Goal: Transaction & Acquisition: Purchase product/service

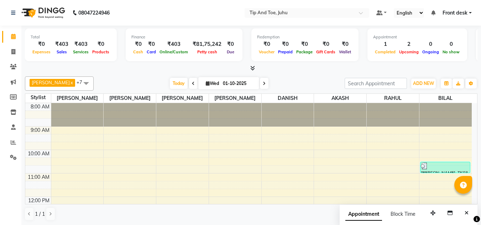
scroll to position [94, 0]
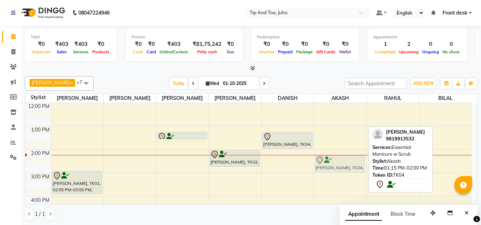
drag, startPoint x: 350, startPoint y: 139, endPoint x: 349, endPoint y: 163, distance: 23.9
click at [349, 163] on div "Dhruval Doshi, TK04, 01:15 PM-02:00 PM, Essential Manicure w Scrub Dhruval Dosh…" at bounding box center [340, 161] width 52 height 305
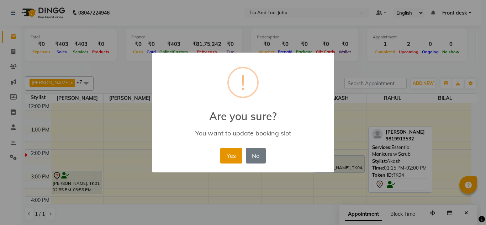
click at [226, 156] on button "Yes" at bounding box center [231, 156] width 22 height 16
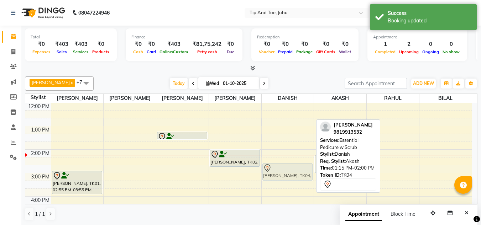
drag, startPoint x: 288, startPoint y: 139, endPoint x: 288, endPoint y: 170, distance: 31.0
click at [288, 170] on div "Dhruval Doshi, TK04, 01:15 PM-02:00 PM, Essential Pedicure w Scrub Dhruval Dosh…" at bounding box center [288, 161] width 52 height 305
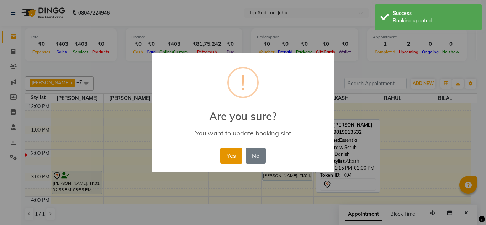
click at [235, 158] on button "Yes" at bounding box center [231, 156] width 22 height 16
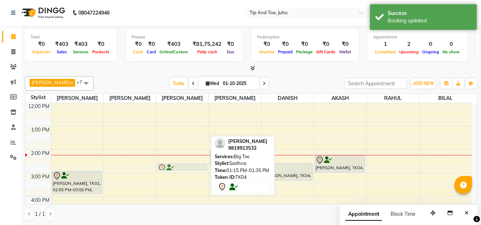
drag, startPoint x: 170, startPoint y: 134, endPoint x: 172, endPoint y: 163, distance: 29.0
click at [172, 163] on div "8:00 AM 9:00 AM 10:00 AM 11:00 AM 12:00 PM 1:00 PM 2:00 PM 3:00 PM 4:00 PM 5:00…" at bounding box center [248, 161] width 447 height 305
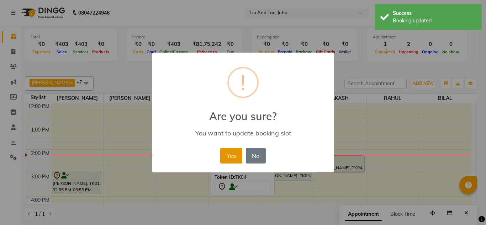
click at [235, 151] on button "Yes" at bounding box center [231, 156] width 22 height 16
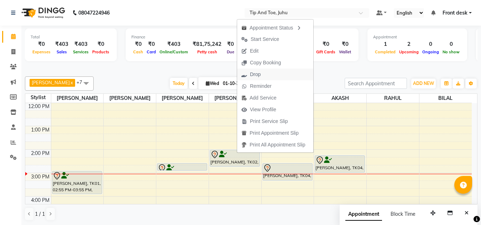
click at [261, 75] on span "Drop" at bounding box center [255, 74] width 11 height 7
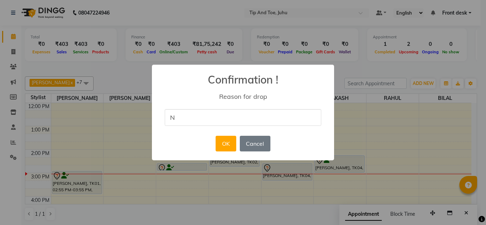
type input "N"
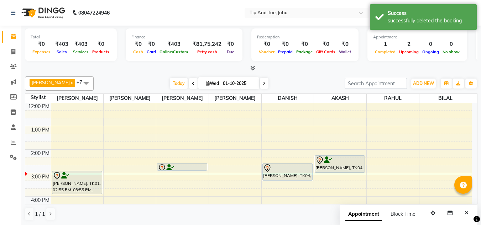
click at [297, 88] on div "Today Wed 01-10-2025" at bounding box center [219, 83] width 244 height 11
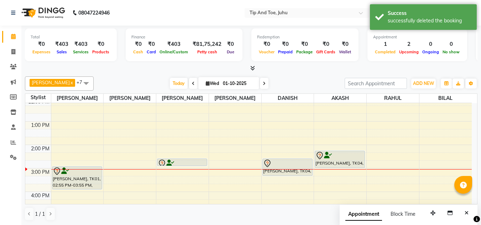
scroll to position [110, 0]
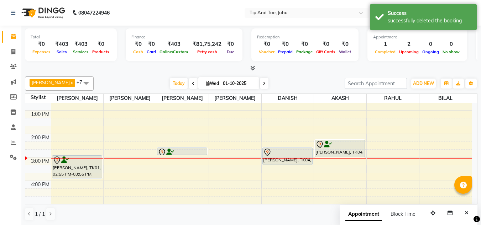
click at [322, 71] on div at bounding box center [251, 68] width 453 height 7
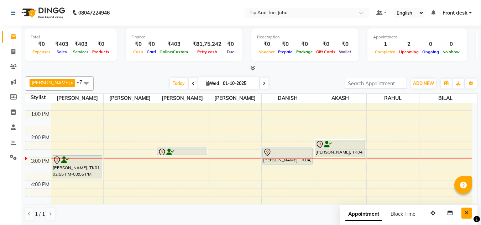
click at [469, 213] on button "Close" at bounding box center [467, 213] width 10 height 11
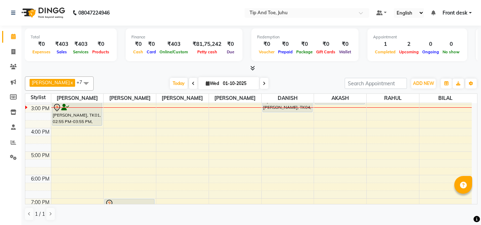
scroll to position [97, 0]
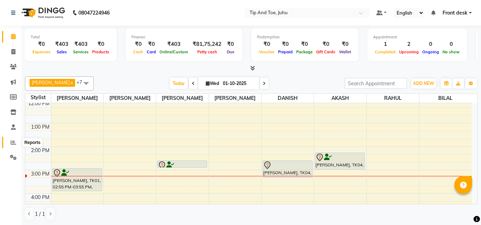
click at [11, 142] on icon at bounding box center [13, 142] width 5 height 5
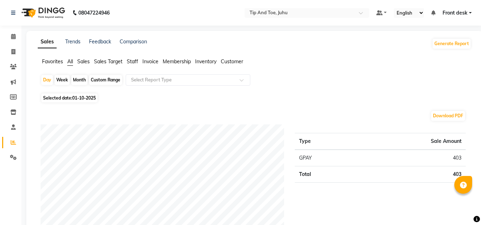
click at [88, 61] on span "Sales" at bounding box center [83, 61] width 12 height 6
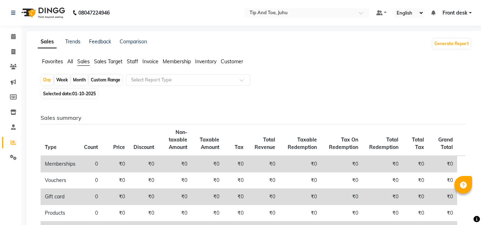
click at [204, 60] on span "Inventory" at bounding box center [205, 61] width 21 height 6
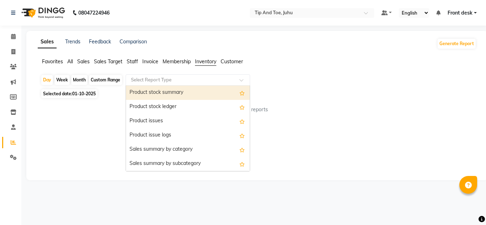
click at [179, 78] on input "text" at bounding box center [181, 80] width 103 height 7
click at [177, 92] on div "Product stock summary" at bounding box center [188, 93] width 124 height 14
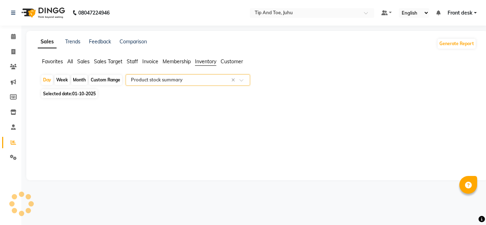
select select "filtered_report"
select select "csv"
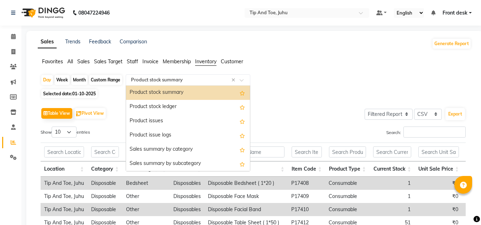
click at [173, 80] on input "text" at bounding box center [181, 80] width 103 height 7
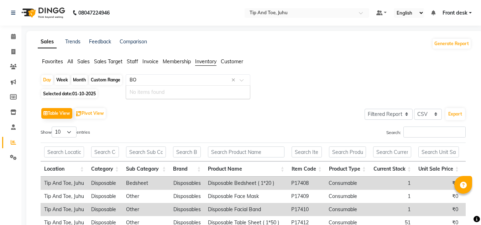
type input "B"
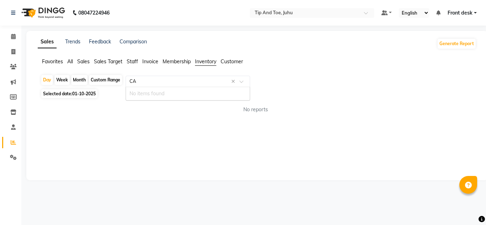
type input "C"
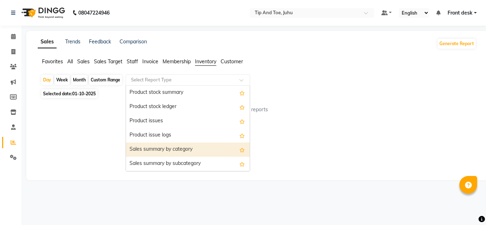
click at [173, 153] on div "Sales summary by category" at bounding box center [188, 150] width 124 height 14
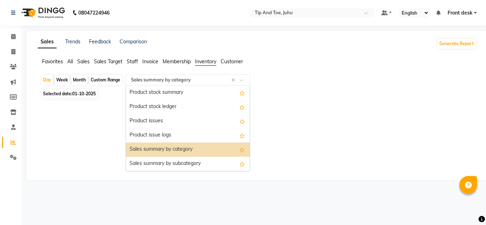
click at [157, 83] on input "text" at bounding box center [181, 80] width 103 height 7
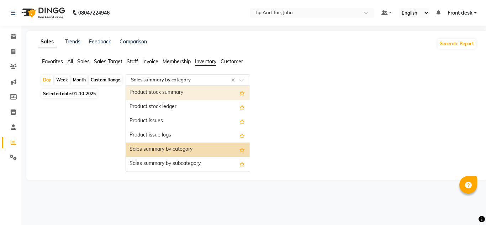
click at [161, 92] on div "Product stock summary" at bounding box center [188, 93] width 124 height 14
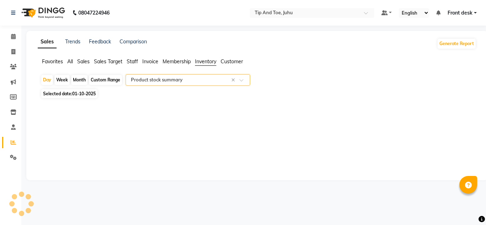
select select "filtered_report"
select select "csv"
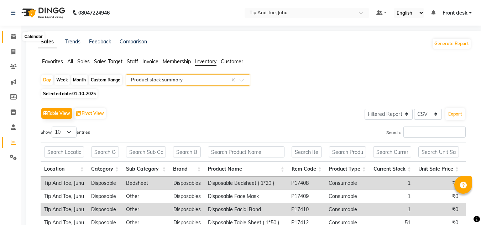
click at [10, 36] on span at bounding box center [13, 37] width 12 height 8
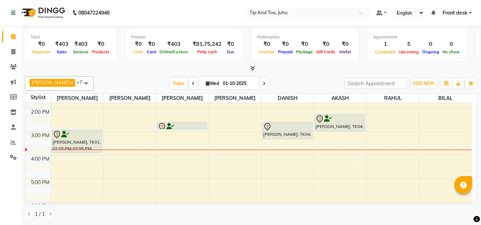
scroll to position [142, 0]
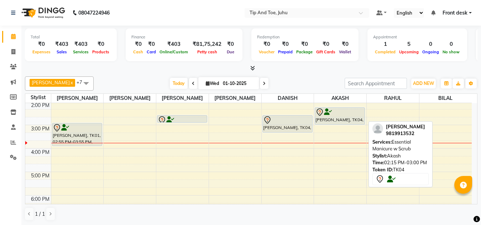
click at [342, 116] on div at bounding box center [340, 112] width 49 height 9
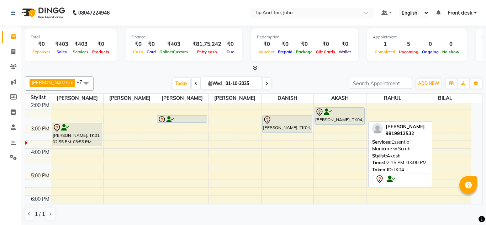
select select "7"
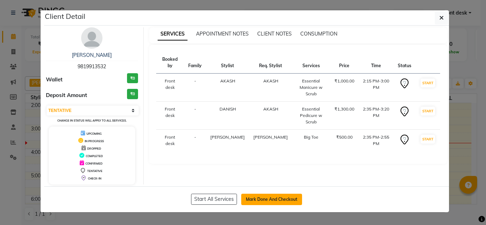
click at [264, 198] on button "Mark Done And Checkout" at bounding box center [271, 199] width 61 height 11
select select "service"
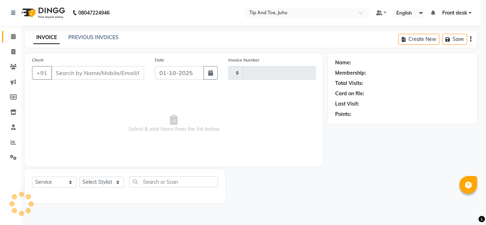
type input "1880"
select select "5516"
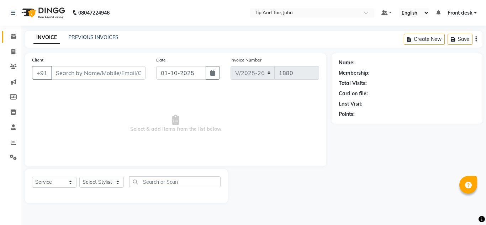
type input "9819913532"
select select "39814"
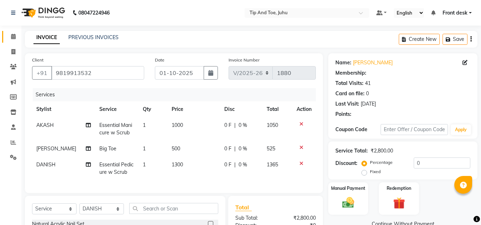
type input "20"
select select "1: Object"
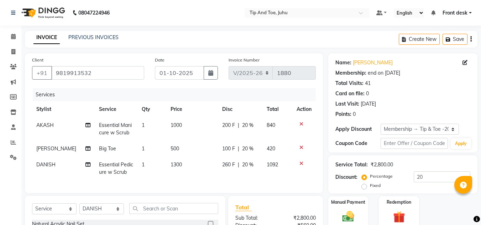
click at [47, 125] on span "AKASH" at bounding box center [44, 125] width 17 height 6
select select "37330"
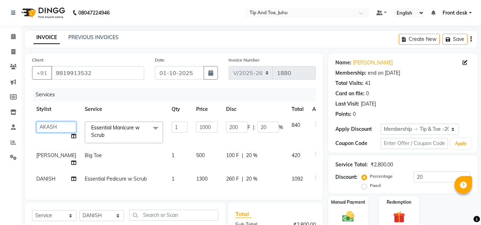
click at [47, 124] on select "AJAY UTKAR AKASH AKSHATA Angeli kharei ASHIM BILAL DANISH DHANSHREE Front desk …" at bounding box center [56, 127] width 40 height 11
select select "39814"
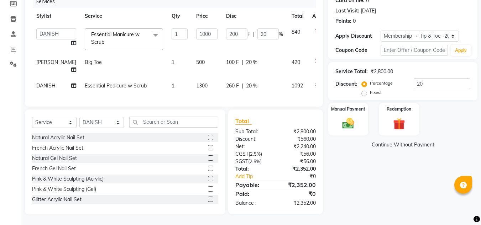
click at [423, 162] on div "Name: Dhruval Doshi Membership: end on 04-09-2027 Total Visits: 41 Card on file…" at bounding box center [405, 87] width 155 height 255
click at [346, 116] on img at bounding box center [348, 123] width 20 height 14
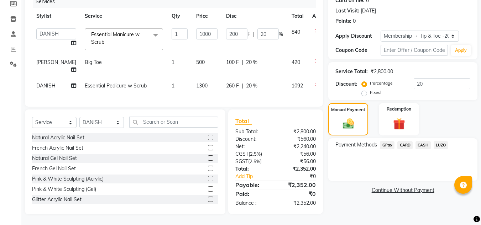
click at [406, 141] on span "CARD" at bounding box center [404, 145] width 15 height 8
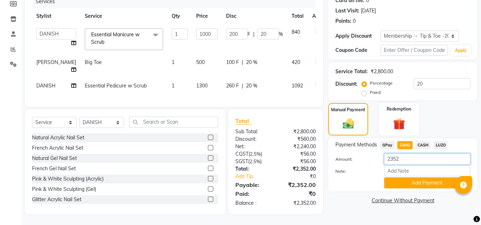
click at [405, 154] on input "2352" at bounding box center [427, 159] width 86 height 11
type input "2"
click at [426, 141] on span "CASH" at bounding box center [423, 145] width 15 height 8
click at [402, 141] on span "CARD" at bounding box center [404, 145] width 15 height 8
click at [412, 154] on input "2352" at bounding box center [427, 159] width 86 height 11
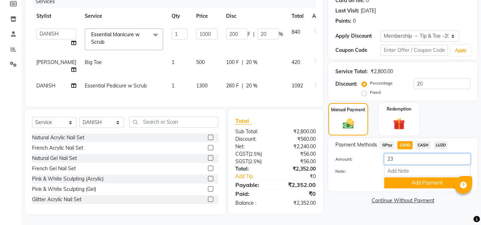
type input "2"
type input "2121"
click at [412, 178] on button "Add Payment" at bounding box center [427, 183] width 86 height 11
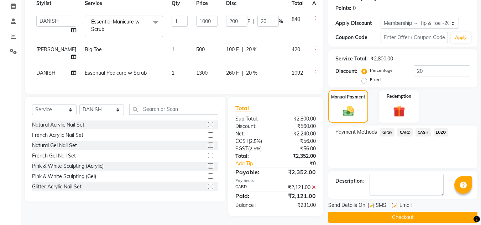
click at [421, 132] on span "CASH" at bounding box center [423, 133] width 15 height 8
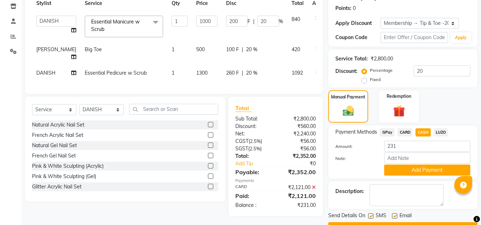
scroll to position [125, 0]
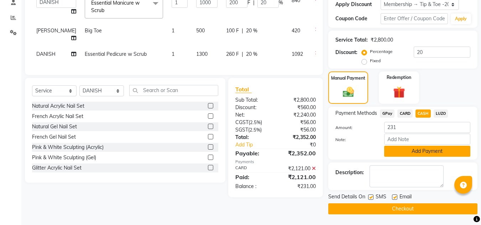
click at [413, 153] on button "Add Payment" at bounding box center [427, 151] width 86 height 11
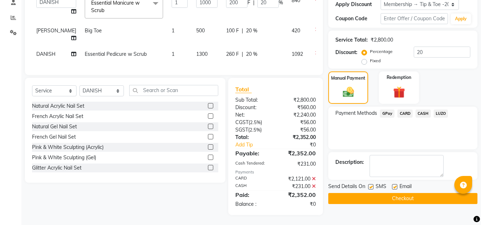
scroll to position [139, 0]
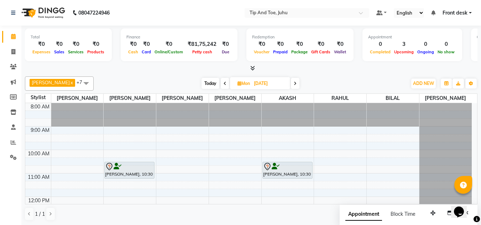
scroll to position [36, 0]
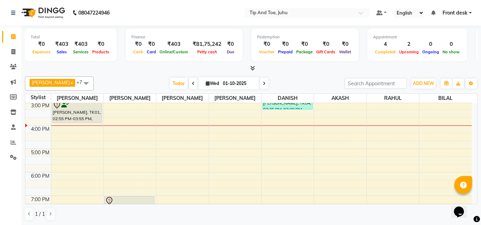
scroll to position [178, 0]
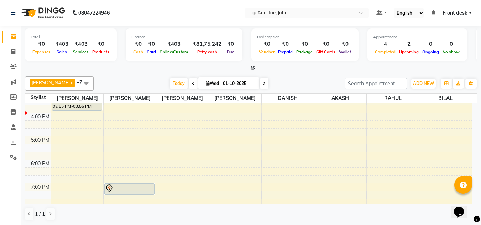
click at [69, 147] on div "8:00 AM 9:00 AM 10:00 AM 11:00 AM 12:00 PM 1:00 PM 2:00 PM 3:00 PM 4:00 PM 5:00…" at bounding box center [248, 77] width 447 height 305
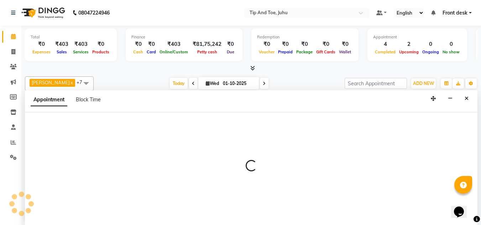
scroll to position [0, 0]
select select "37351"
select select "1035"
select select "tentative"
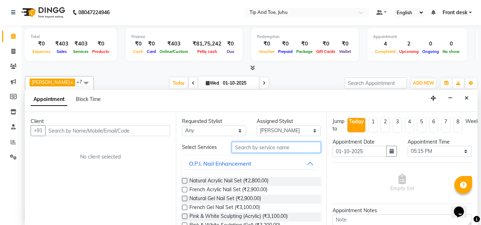
click at [252, 146] on input "text" at bounding box center [276, 147] width 89 height 11
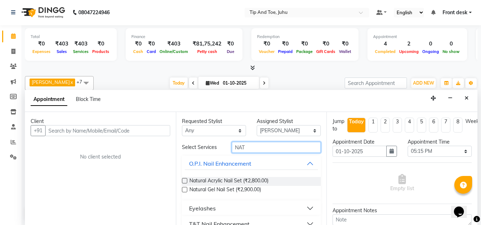
type input "NAT"
click at [183, 181] on label at bounding box center [184, 180] width 5 height 5
click at [183, 181] on input "checkbox" at bounding box center [184, 181] width 5 height 5
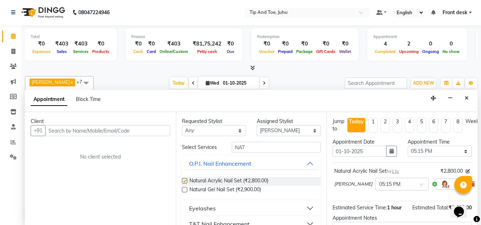
checkbox input "false"
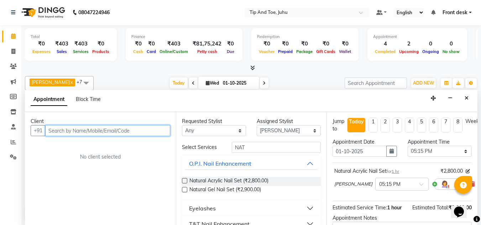
click at [130, 128] on input "text" at bounding box center [107, 130] width 125 height 11
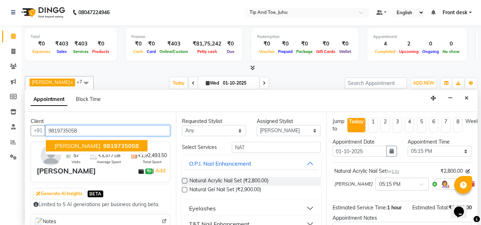
click at [117, 146] on span "9819735058" at bounding box center [121, 145] width 36 height 7
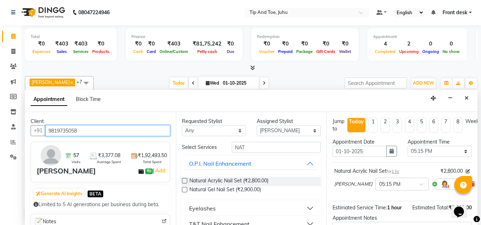
type input "9819735058"
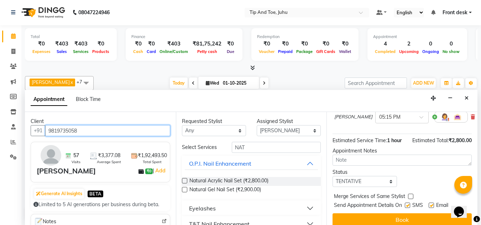
scroll to position [79, 0]
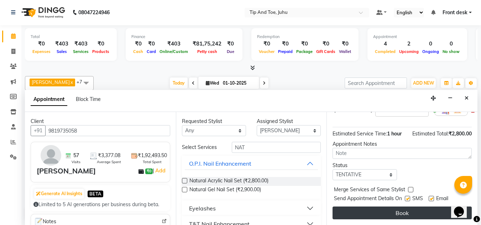
click at [392, 209] on button "Book" at bounding box center [402, 213] width 139 height 13
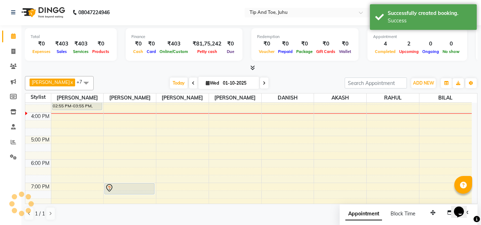
scroll to position [0, 0]
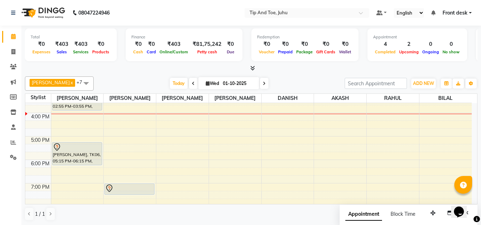
click at [285, 80] on div "Today Wed 01-10-2025" at bounding box center [219, 83] width 244 height 11
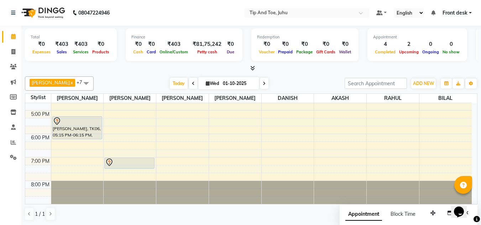
scroll to position [168, 0]
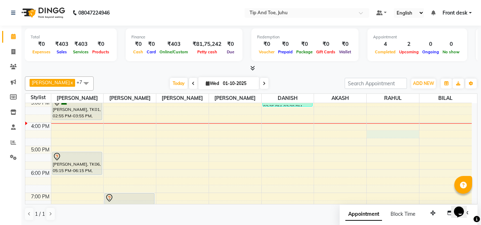
click at [381, 137] on div "8:00 AM 9:00 AM 10:00 AM 11:00 AM 12:00 PM 1:00 PM 2:00 PM 3:00 PM 4:00 PM 5:00…" at bounding box center [248, 87] width 447 height 305
select select "37635"
select select "tentative"
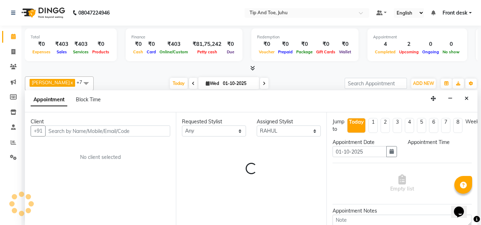
scroll to position [0, 0]
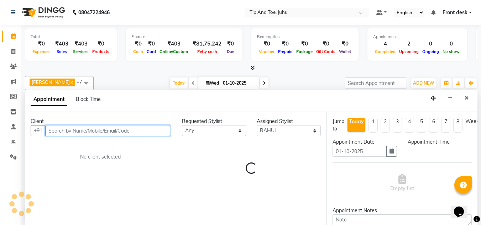
select select "975"
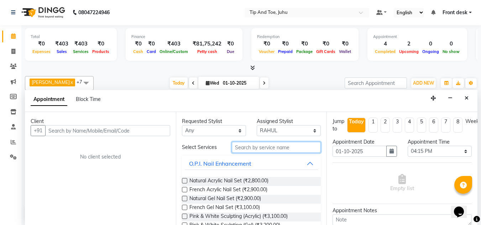
click at [280, 150] on input "text" at bounding box center [276, 147] width 89 height 11
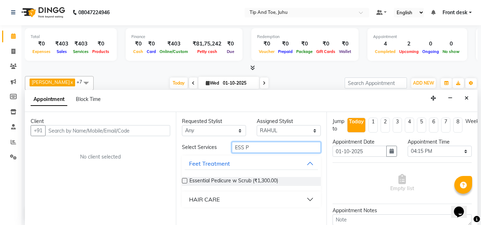
type input "ESS P"
click at [185, 181] on label at bounding box center [184, 180] width 5 height 5
click at [185, 181] on input "checkbox" at bounding box center [184, 181] width 5 height 5
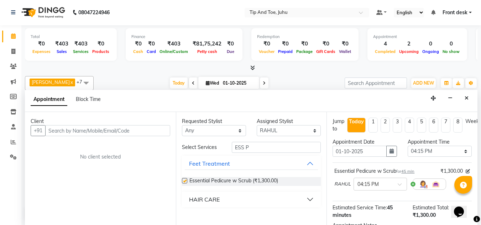
checkbox input "false"
click at [269, 134] on select "Select AJAY UTKAR AKASH AKSHATA Angeli kharei ASHIM BILAL DANISH DHANSHREE IBRA…" at bounding box center [289, 130] width 64 height 11
select select "37337"
click at [257, 125] on select "Select AJAY UTKAR AKASH AKSHATA Angeli kharei ASHIM BILAL DANISH DHANSHREE IBRA…" at bounding box center [289, 130] width 64 height 11
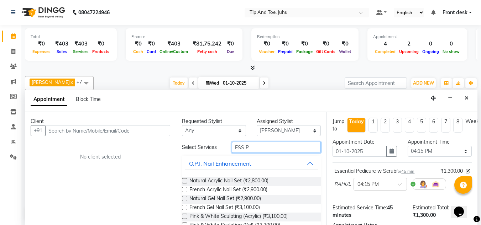
click at [264, 149] on input "ESS P" at bounding box center [276, 147] width 89 height 11
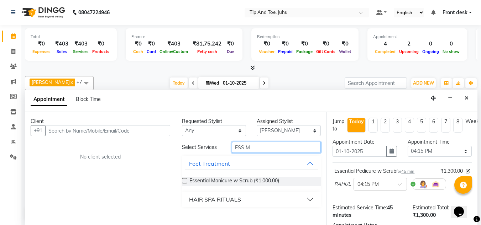
type input "ESS M"
click at [183, 182] on label at bounding box center [184, 180] width 5 height 5
click at [183, 182] on input "checkbox" at bounding box center [184, 181] width 5 height 5
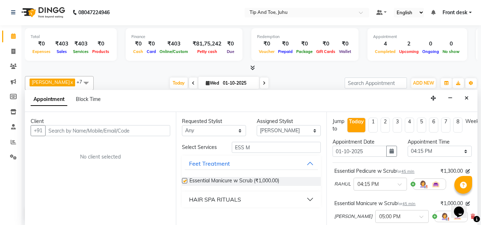
checkbox input "false"
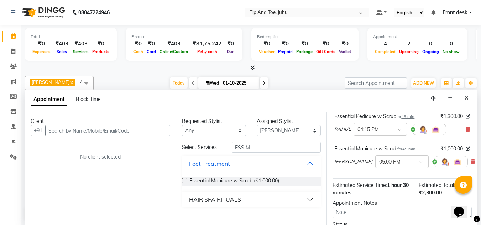
scroll to position [71, 0]
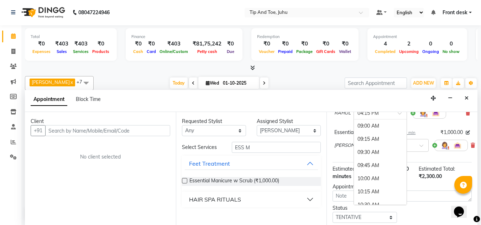
click at [400, 114] on div "× 04:15 PM" at bounding box center [380, 113] width 53 height 13
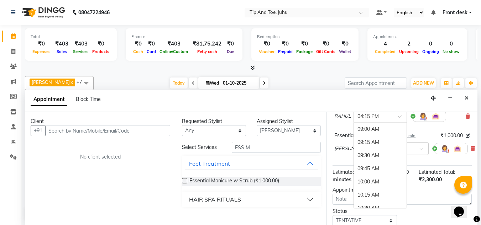
scroll to position [382, 0]
click at [370, 154] on div "04:45 PM" at bounding box center [380, 155] width 53 height 13
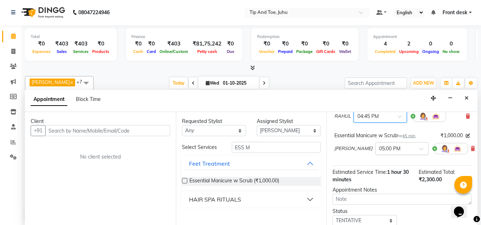
click at [401, 151] on div at bounding box center [402, 148] width 53 height 7
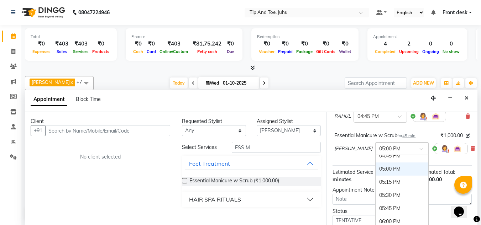
scroll to position [409, 0]
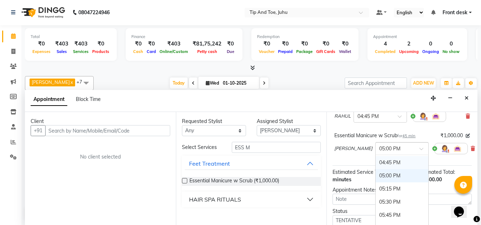
click at [383, 162] on div "04:45 PM" at bounding box center [402, 162] width 53 height 13
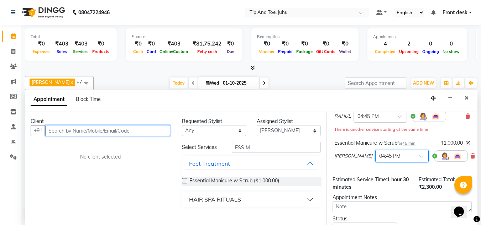
click at [71, 128] on input "text" at bounding box center [107, 130] width 125 height 11
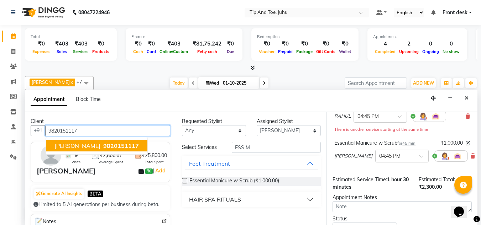
click at [89, 145] on button "Smriti Mehra 9820151117" at bounding box center [96, 145] width 101 height 11
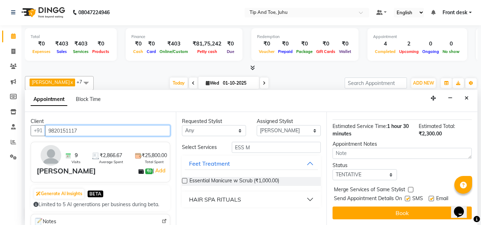
scroll to position [127, 0]
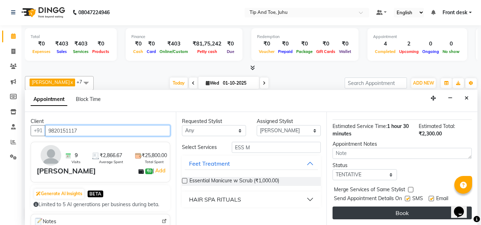
type input "9820151117"
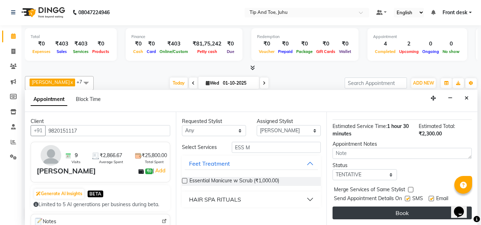
click at [393, 207] on button "Book" at bounding box center [402, 213] width 139 height 13
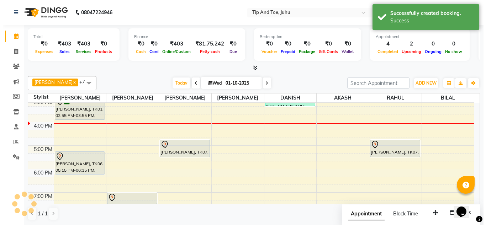
scroll to position [0, 0]
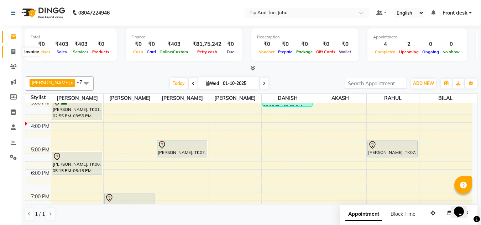
drag, startPoint x: 12, startPoint y: 53, endPoint x: 19, endPoint y: 54, distance: 7.2
click at [12, 53] on icon at bounding box center [13, 51] width 4 height 5
select select "service"
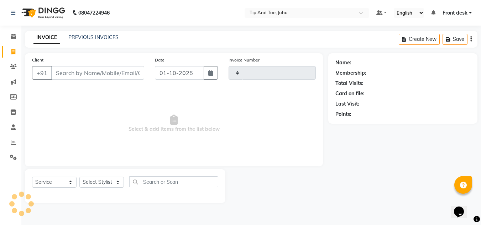
type input "1880"
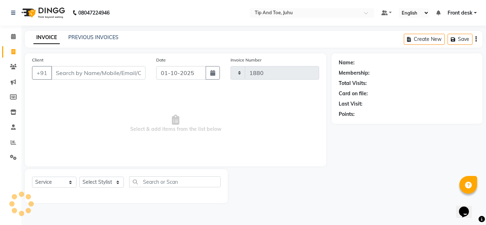
select select "5516"
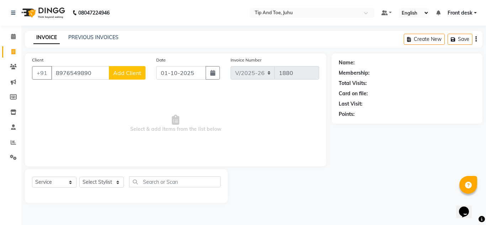
type input "8976549890"
click at [118, 73] on span "Add Client" at bounding box center [127, 72] width 28 height 7
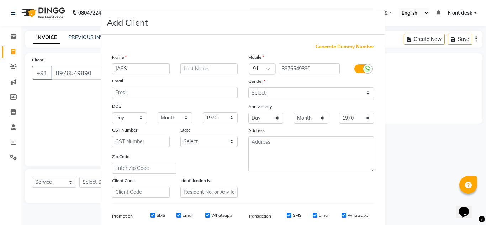
type input "JASS"
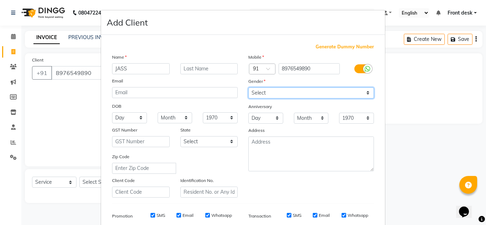
click at [255, 90] on select "Select Male Female Other Prefer Not To Say" at bounding box center [312, 93] width 126 height 11
select select "male"
click at [249, 88] on select "Select Male Female Other Prefer Not To Say" at bounding box center [312, 93] width 126 height 11
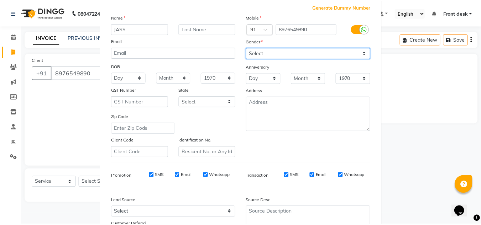
scroll to position [103, 0]
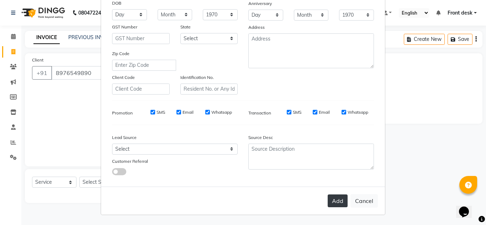
click at [333, 204] on button "Add" at bounding box center [338, 201] width 20 height 13
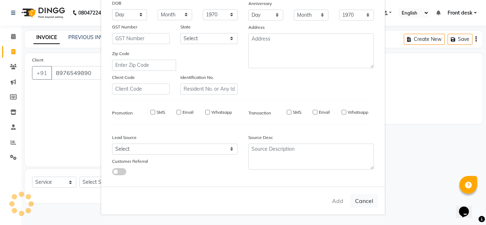
select select
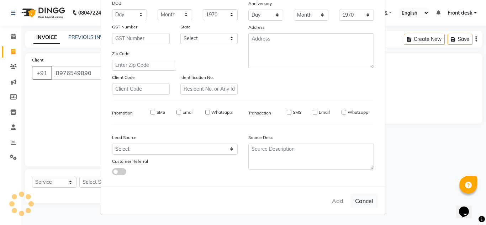
select select
checkbox input "false"
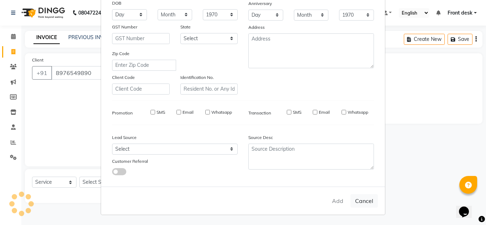
checkbox input "false"
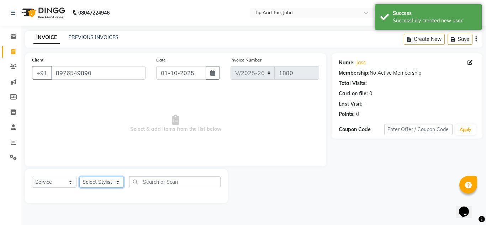
click at [95, 179] on select "Select Stylist AJAY UTKAR AKASH AKSHATA Angeli kharei ASHIM BILAL DANISH DHANSH…" at bounding box center [101, 182] width 45 height 11
select select "50579"
click at [79, 177] on select "Select Stylist AJAY UTKAR AKASH AKSHATA Angeli kharei ASHIM BILAL DANISH DHANSH…" at bounding box center [101, 182] width 45 height 11
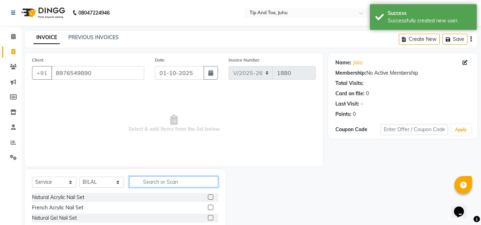
click at [161, 181] on input "text" at bounding box center [173, 182] width 89 height 11
type input "HEAD MA"
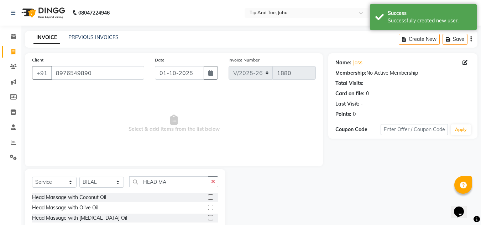
click at [208, 197] on label at bounding box center [210, 197] width 5 height 5
click at [208, 197] on input "checkbox" at bounding box center [210, 197] width 5 height 5
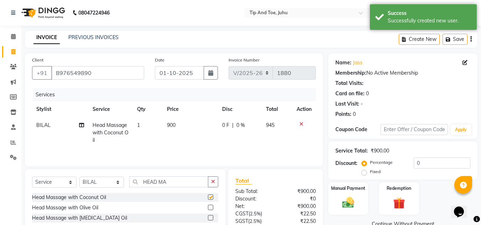
checkbox input "false"
click at [175, 183] on input "HEAD MA" at bounding box center [168, 182] width 79 height 11
type input "H"
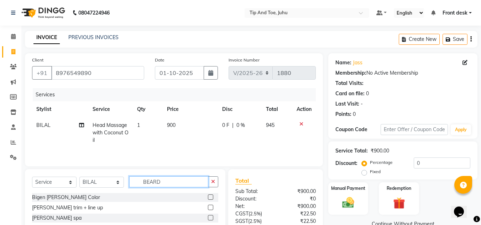
type input "BEARD"
click at [208, 209] on label at bounding box center [210, 207] width 5 height 5
click at [208, 209] on input "checkbox" at bounding box center [210, 208] width 5 height 5
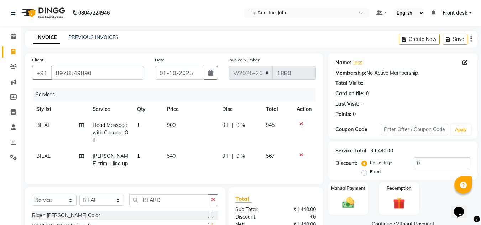
checkbox input "false"
click at [183, 157] on td "540" at bounding box center [190, 160] width 55 height 24
select select "50579"
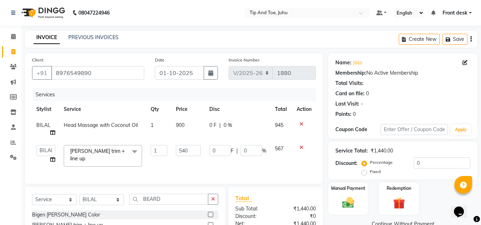
click at [189, 149] on td "540" at bounding box center [188, 156] width 33 height 30
click at [192, 146] on input "540" at bounding box center [188, 150] width 25 height 11
type input "5"
type input "500"
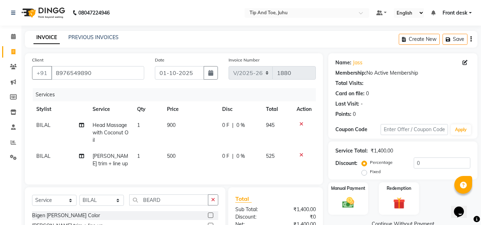
click at [185, 129] on td "900" at bounding box center [190, 133] width 55 height 31
select select "50579"
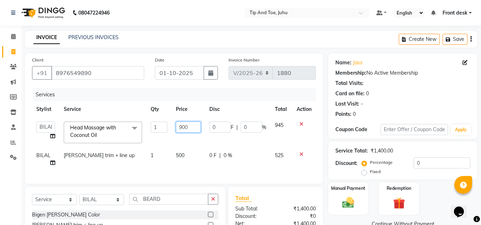
click at [185, 126] on input "900" at bounding box center [188, 127] width 25 height 11
click at [190, 127] on input "900" at bounding box center [188, 127] width 25 height 11
type input "9"
type input "1000"
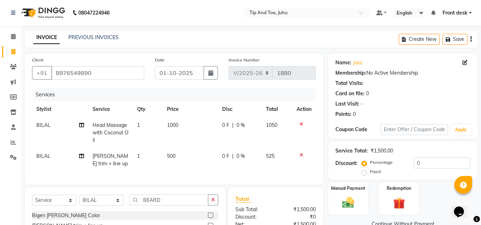
click at [141, 102] on tr "Stylist Service Qty Price Disc Total Action" at bounding box center [174, 109] width 284 height 16
click at [177, 202] on input "BEARD" at bounding box center [168, 200] width 79 height 11
type input "B"
click at [171, 157] on span "500" at bounding box center [171, 156] width 9 height 6
select select "50579"
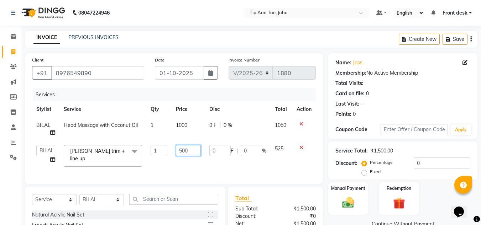
click at [191, 147] on input "500" at bounding box center [188, 150] width 25 height 11
type input "500"
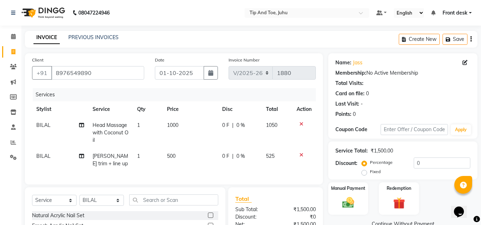
click at [173, 27] on div "08047224946 Select Location × Tip And Toe, Juhu Default Panel My Panel English …" at bounding box center [240, 151] width 481 height 303
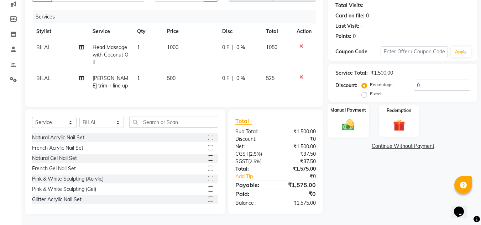
scroll to position [83, 0]
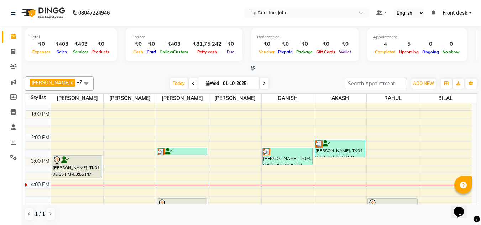
scroll to position [107, 0]
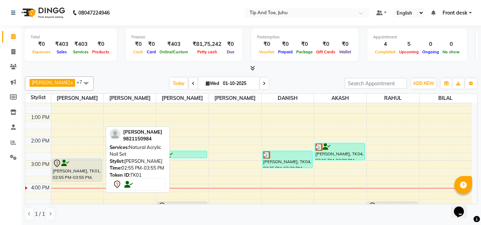
click at [86, 166] on div at bounding box center [77, 164] width 49 height 9
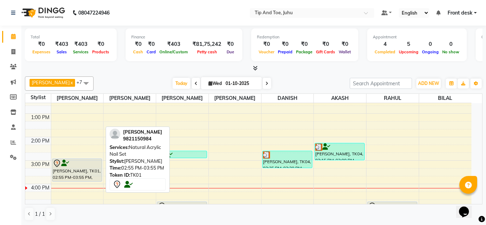
select select "7"
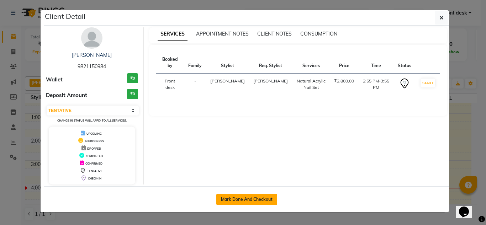
click at [224, 196] on button "Mark Done And Checkout" at bounding box center [247, 199] width 61 height 11
select select "5516"
select select "service"
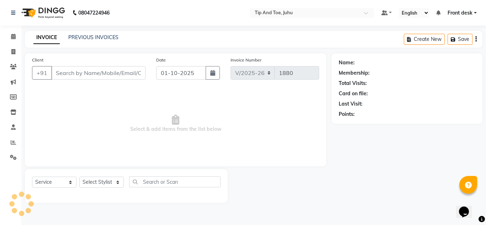
type input "9821150984"
select select "37351"
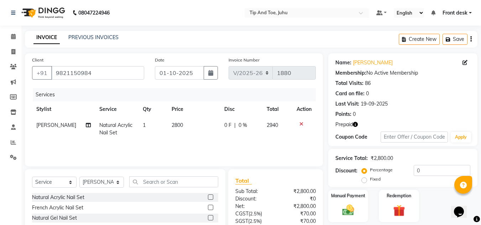
click at [97, 129] on td "Natural Acrylic Nail Set" at bounding box center [116, 130] width 43 height 24
select select "37351"
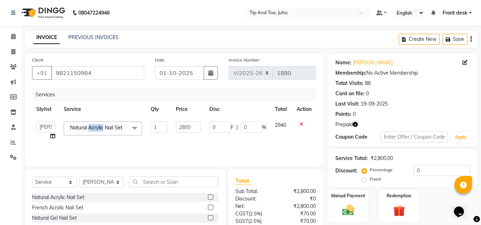
click at [98, 129] on span "Natural Acrylic Nail Set" at bounding box center [96, 128] width 52 height 6
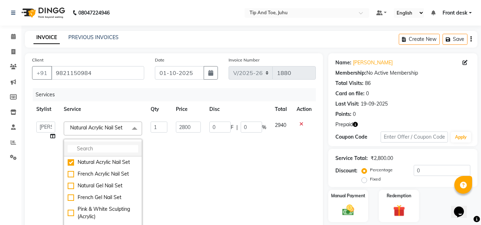
click at [104, 151] on input "multiselect-search" at bounding box center [103, 148] width 71 height 7
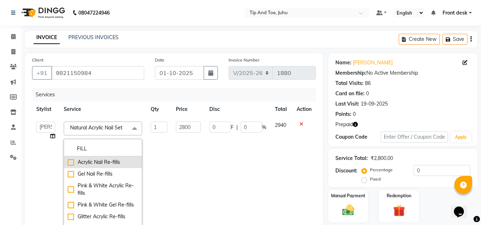
type input "FILL"
click at [68, 162] on div "Acrylic Nail Re-fills" at bounding box center [103, 162] width 71 height 7
checkbox input "true"
type input "1900"
click at [205, 160] on td "0 F | 0 %" at bounding box center [238, 175] width 66 height 114
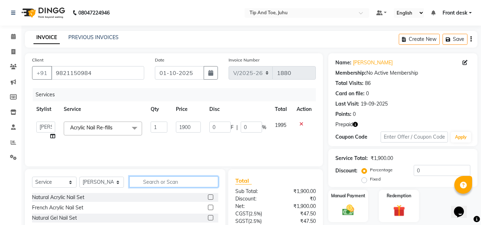
click at [161, 182] on input "text" at bounding box center [173, 182] width 89 height 11
type input "PER"
click at [208, 207] on label at bounding box center [210, 207] width 5 height 5
click at [208, 207] on input "checkbox" at bounding box center [210, 208] width 5 height 5
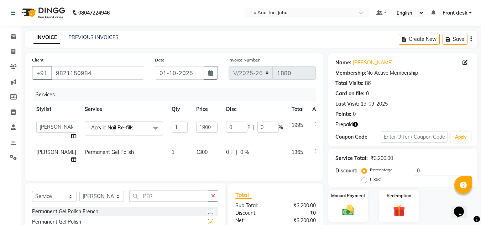
checkbox input "false"
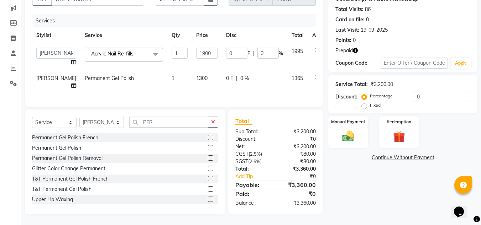
scroll to position [79, 0]
click at [159, 120] on input "PER" at bounding box center [168, 122] width 79 height 11
type input "P"
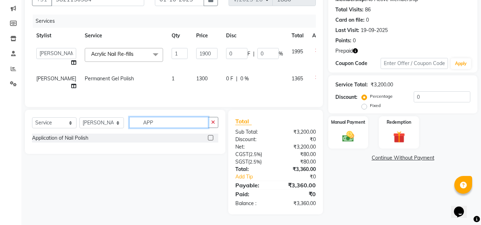
scroll to position [79, 0]
type input "APP"
click at [211, 138] on label at bounding box center [210, 137] width 5 height 5
click at [211, 138] on input "checkbox" at bounding box center [210, 138] width 5 height 5
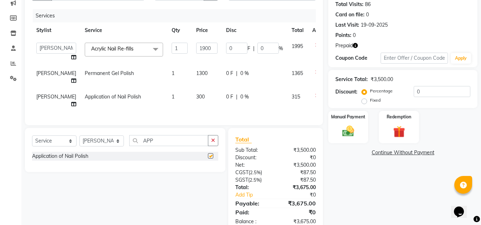
checkbox input "false"
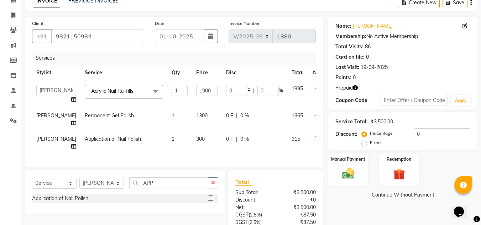
scroll to position [31, 0]
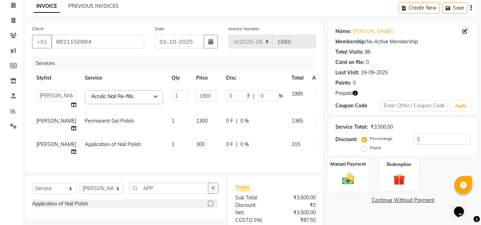
click at [352, 186] on img at bounding box center [348, 179] width 20 height 14
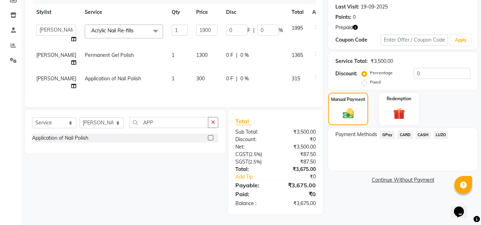
scroll to position [103, 0]
click at [390, 131] on span "GPay" at bounding box center [387, 135] width 15 height 8
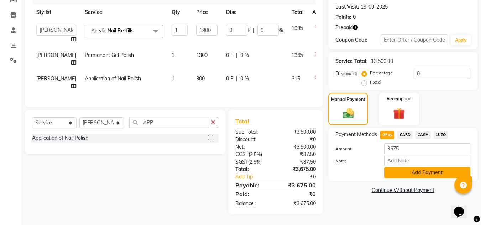
click at [422, 167] on button "Add Payment" at bounding box center [427, 172] width 86 height 11
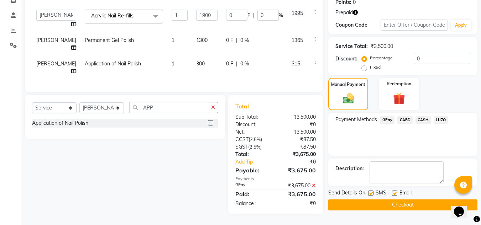
scroll to position [118, 0]
click at [371, 191] on label at bounding box center [370, 193] width 5 height 5
click at [371, 192] on input "checkbox" at bounding box center [370, 194] width 5 height 5
checkbox input "false"
click at [396, 191] on label at bounding box center [394, 193] width 5 height 5
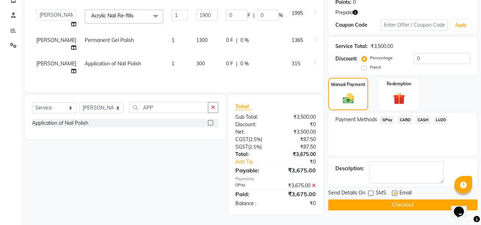
click at [396, 192] on input "checkbox" at bounding box center [394, 194] width 5 height 5
checkbox input "false"
click at [393, 200] on button "Checkout" at bounding box center [402, 205] width 149 height 11
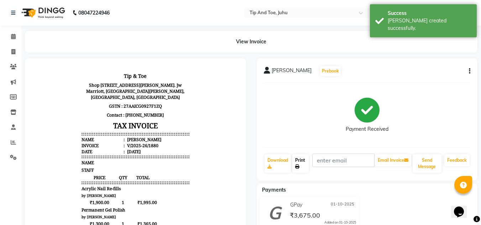
click at [303, 162] on link "Print" at bounding box center [300, 164] width 16 height 19
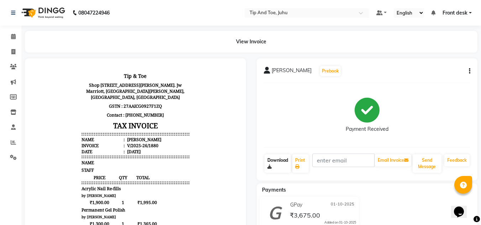
click at [280, 163] on link "Download" at bounding box center [278, 164] width 26 height 19
click at [270, 160] on link "Download" at bounding box center [278, 164] width 26 height 19
click at [10, 35] on span at bounding box center [13, 37] width 12 height 8
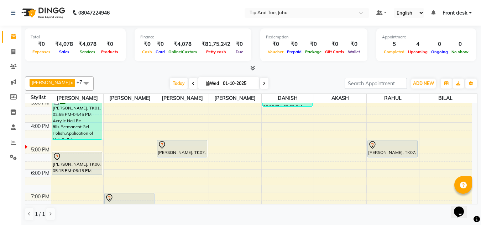
scroll to position [0, 0]
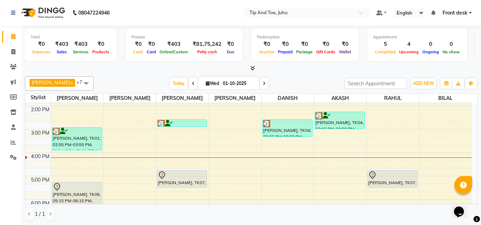
scroll to position [142, 0]
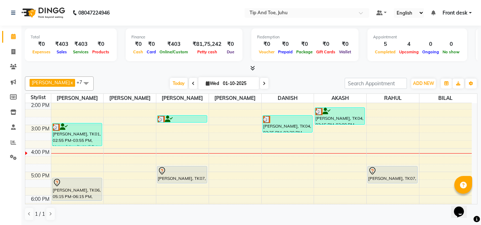
drag, startPoint x: 201, startPoint y: 80, endPoint x: 216, endPoint y: 104, distance: 28.0
click at [201, 81] on span "[DATE]" at bounding box center [228, 83] width 61 height 12
click at [204, 83] on span "Wed" at bounding box center [212, 83] width 17 height 5
select select "10"
select select "2025"
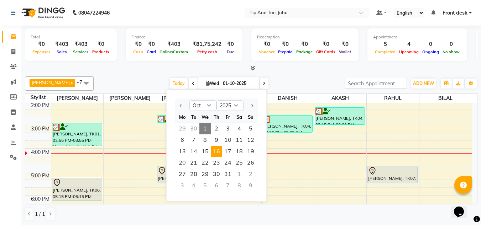
click at [220, 153] on span "16" at bounding box center [216, 151] width 11 height 11
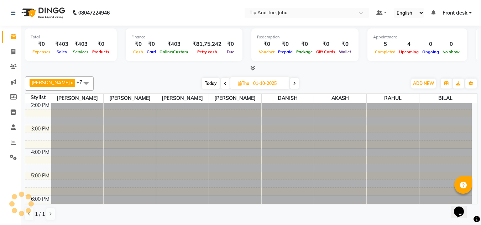
type input "[DATE]"
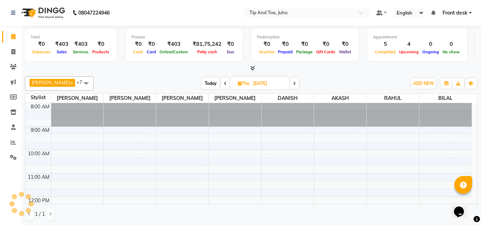
scroll to position [188, 0]
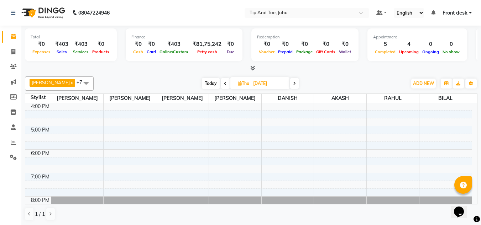
click at [240, 83] on span "Thu" at bounding box center [243, 83] width 15 height 5
select select "10"
select select "2025"
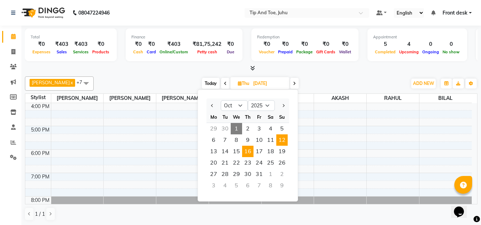
click at [284, 139] on span "12" at bounding box center [281, 140] width 11 height 11
type input "[DATE]"
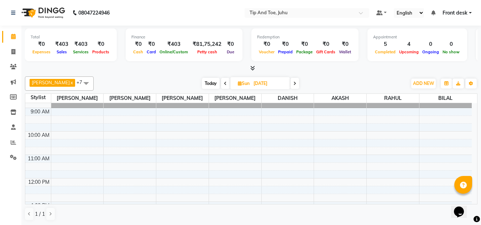
scroll to position [36, 0]
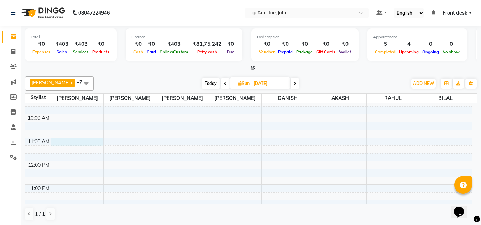
click at [69, 144] on div "8:00 AM 9:00 AM 10:00 AM 11:00 AM 12:00 PM 1:00 PM 2:00 PM 3:00 PM 4:00 PM 5:00…" at bounding box center [248, 220] width 447 height 305
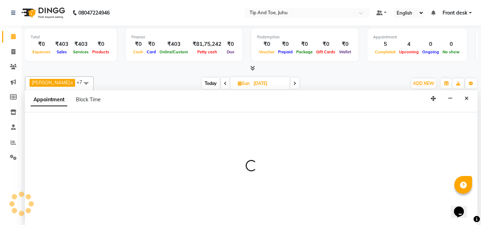
scroll to position [0, 0]
select select "37351"
select select "tentative"
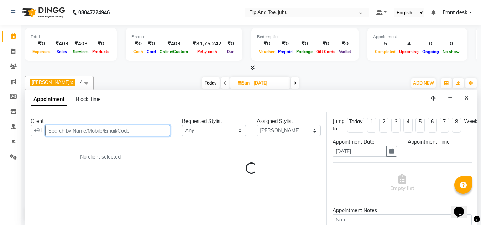
select select "660"
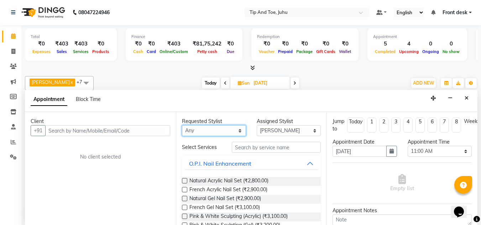
click at [210, 132] on select "Any [PERSON_NAME] AKASH [PERSON_NAME] kharei [PERSON_NAME] [DEMOGRAPHIC_DATA] […" at bounding box center [214, 130] width 64 height 11
select select "37351"
click at [182, 125] on select "Any [PERSON_NAME] AKASH [PERSON_NAME] kharei [PERSON_NAME] [DEMOGRAPHIC_DATA] […" at bounding box center [214, 130] width 64 height 11
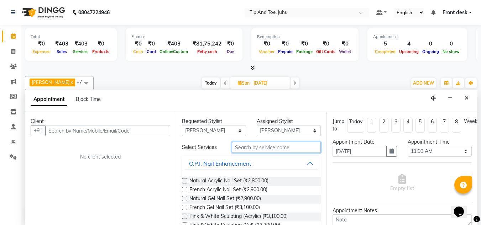
click at [256, 148] on input "text" at bounding box center [276, 147] width 89 height 11
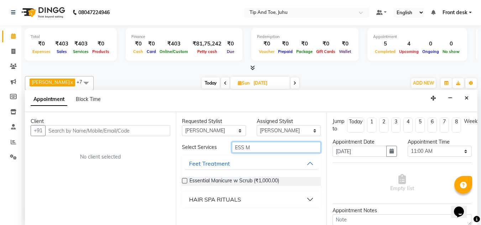
type input "ESS M"
click at [182, 181] on label at bounding box center [184, 180] width 5 height 5
click at [182, 181] on input "checkbox" at bounding box center [184, 181] width 5 height 5
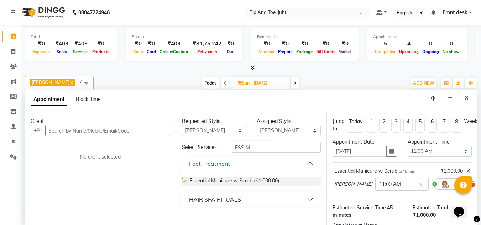
checkbox input "false"
click at [222, 132] on select "Any [PERSON_NAME] AKASH [PERSON_NAME] kharei [PERSON_NAME] [DEMOGRAPHIC_DATA] […" at bounding box center [214, 130] width 64 height 11
select select "37330"
click at [182, 125] on select "Any [PERSON_NAME] AKASH [PERSON_NAME] kharei [PERSON_NAME] [DEMOGRAPHIC_DATA] […" at bounding box center [214, 130] width 64 height 11
select select "37330"
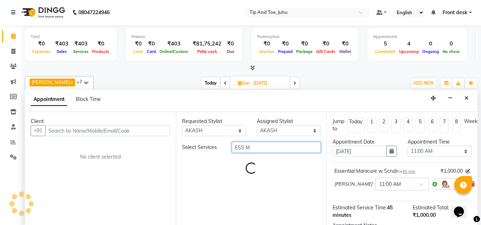
click at [256, 150] on input "ESS M" at bounding box center [276, 147] width 89 height 11
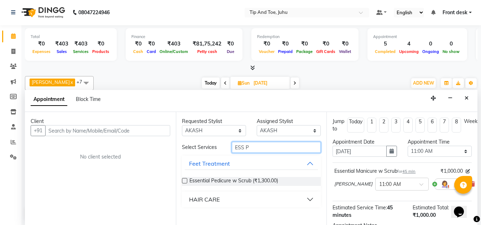
type input "ESS P"
click at [186, 179] on label at bounding box center [184, 180] width 5 height 5
click at [186, 179] on input "checkbox" at bounding box center [184, 181] width 5 height 5
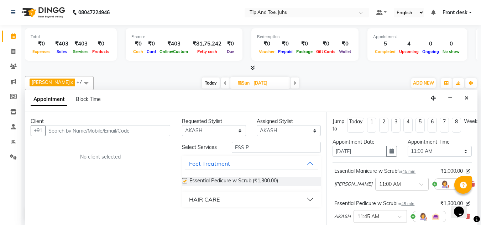
checkbox input "false"
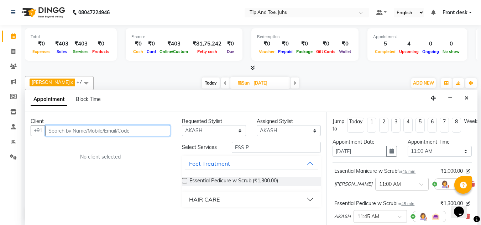
click at [118, 134] on input "text" at bounding box center [107, 130] width 125 height 11
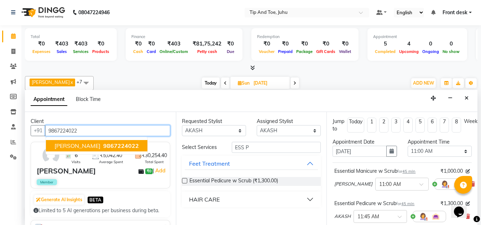
click at [107, 142] on button "[PERSON_NAME] 9867224022" at bounding box center [96, 145] width 101 height 11
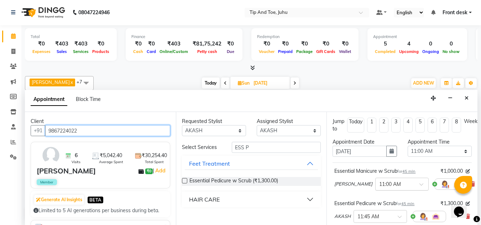
scroll to position [36, 0]
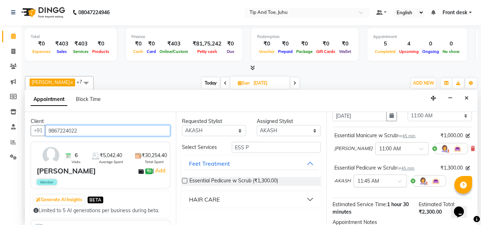
type input "9867224022"
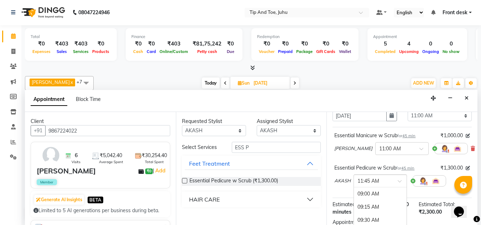
click at [398, 179] on div at bounding box center [380, 180] width 53 height 7
click at [377, 208] on div "11:00 AM" at bounding box center [380, 211] width 53 height 13
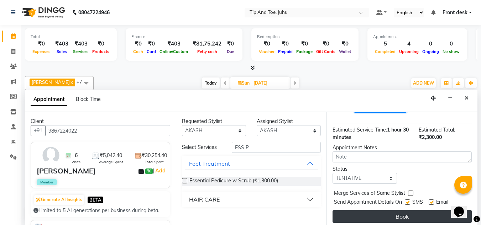
scroll to position [127, 0]
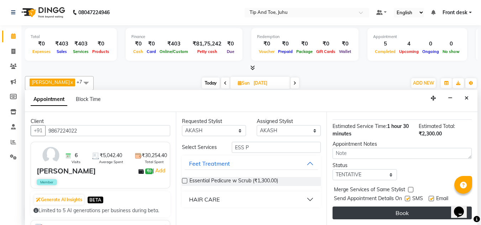
click at [396, 207] on button "Book" at bounding box center [402, 213] width 139 height 13
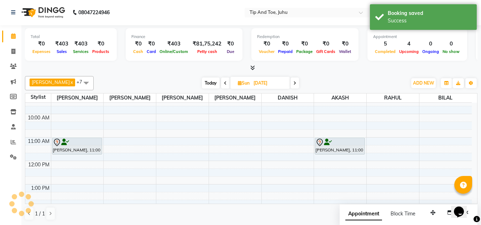
scroll to position [0, 0]
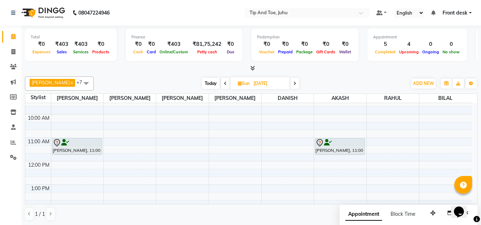
click at [209, 84] on span "Today" at bounding box center [211, 83] width 18 height 11
type input "01-10-2025"
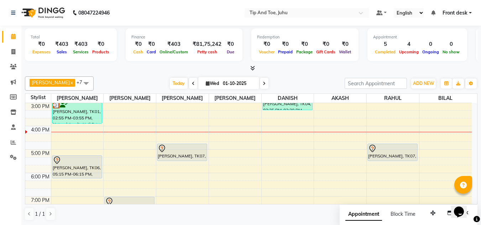
scroll to position [153, 0]
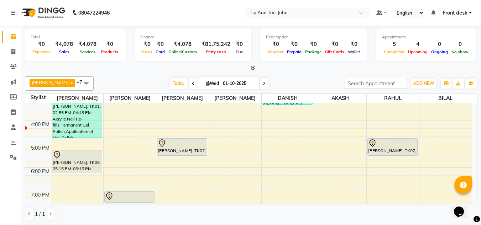
scroll to position [178, 0]
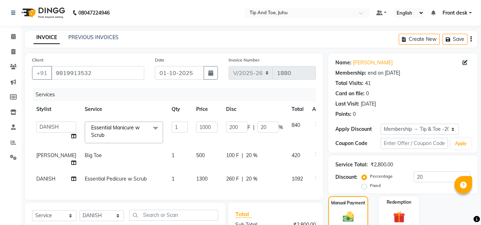
select select "5516"
select select "39814"
select select "service"
select select "39814"
select select "1: Object"
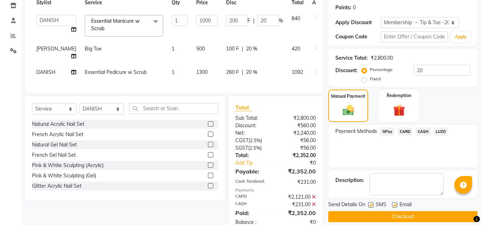
scroll to position [139, 0]
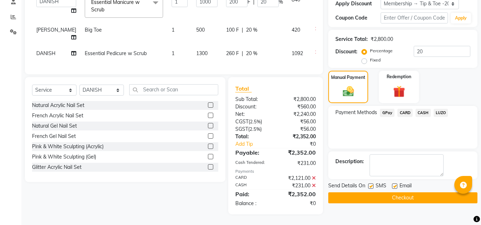
click at [371, 184] on label at bounding box center [370, 186] width 5 height 5
click at [371, 184] on input "checkbox" at bounding box center [370, 186] width 5 height 5
checkbox input "false"
click at [396, 184] on label at bounding box center [394, 186] width 5 height 5
click at [396, 184] on input "checkbox" at bounding box center [394, 186] width 5 height 5
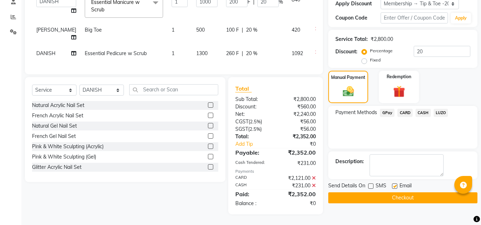
checkbox input "false"
click at [376, 193] on button "Checkout" at bounding box center [402, 198] width 149 height 11
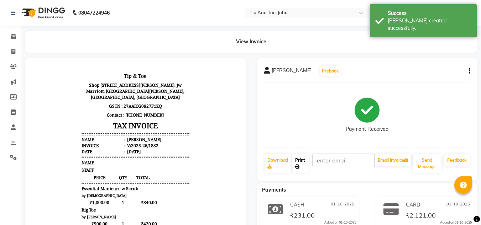
click at [303, 161] on link "Print" at bounding box center [300, 164] width 16 height 19
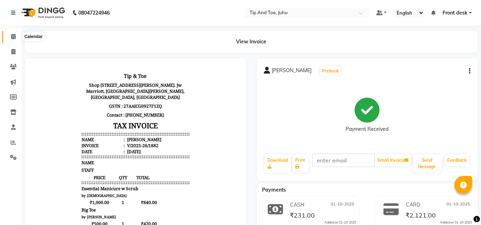
click at [13, 33] on span at bounding box center [13, 37] width 12 height 8
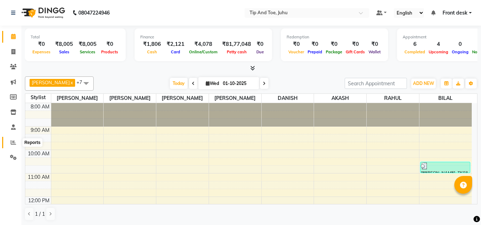
click at [15, 141] on icon at bounding box center [13, 142] width 5 height 5
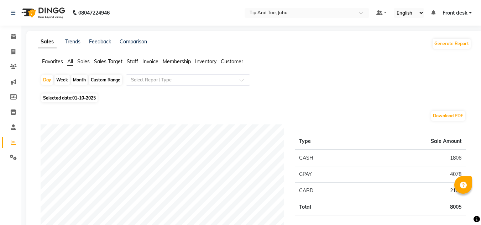
click at [131, 64] on span "Staff" at bounding box center [132, 61] width 11 height 6
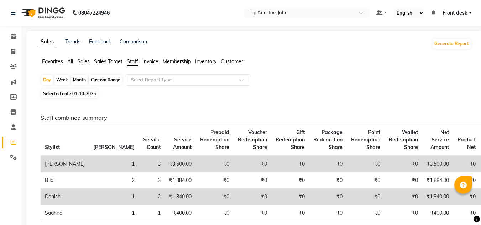
click at [73, 61] on span "All" at bounding box center [70, 61] width 6 height 6
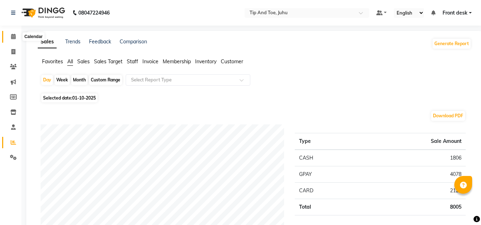
click at [11, 38] on icon at bounding box center [13, 36] width 5 height 5
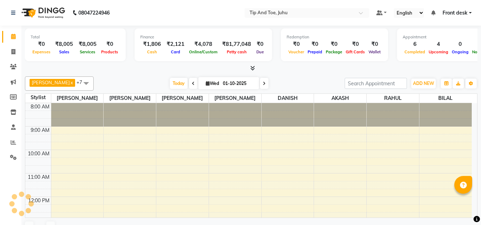
scroll to position [191, 0]
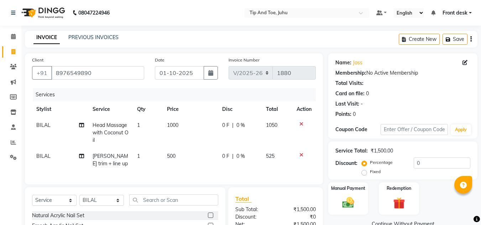
select select "5516"
select select "service"
select select "50579"
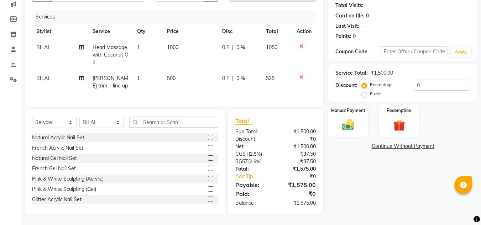
click at [376, 186] on div "Name: Jass Membership: No Active Membership Total Visits: Card on file: 0 Last …" at bounding box center [405, 94] width 155 height 239
click at [349, 119] on img at bounding box center [348, 125] width 20 height 14
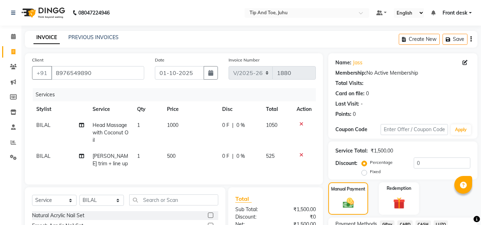
scroll to position [83, 0]
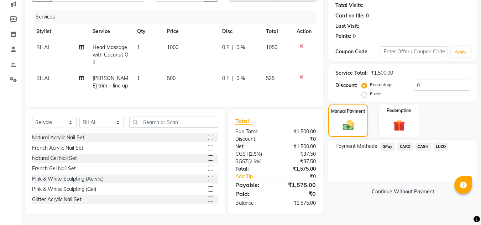
click at [349, 174] on div "Payment Methods GPay CARD CASH LUZO" at bounding box center [402, 161] width 149 height 43
click at [424, 143] on span "CASH" at bounding box center [423, 147] width 15 height 8
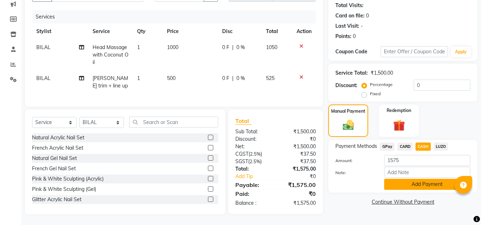
click at [428, 179] on button "Add Payment" at bounding box center [427, 184] width 86 height 11
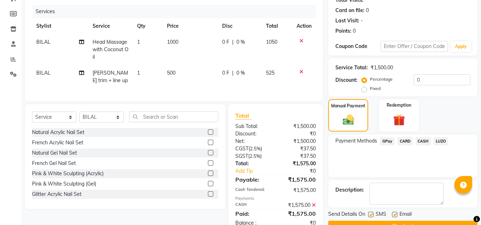
scroll to position [108, 0]
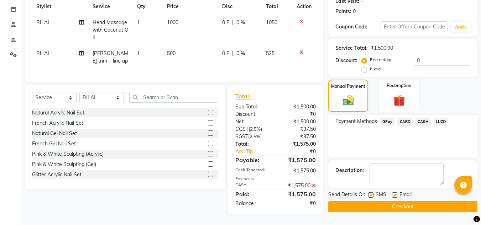
click at [371, 193] on label at bounding box center [370, 195] width 5 height 5
click at [371, 193] on input "checkbox" at bounding box center [370, 195] width 5 height 5
checkbox input "false"
click at [395, 193] on label at bounding box center [394, 195] width 5 height 5
click at [395, 193] on input "checkbox" at bounding box center [394, 195] width 5 height 5
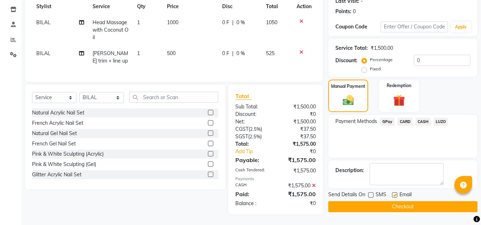
checkbox input "false"
click at [384, 202] on button "Checkout" at bounding box center [402, 207] width 149 height 11
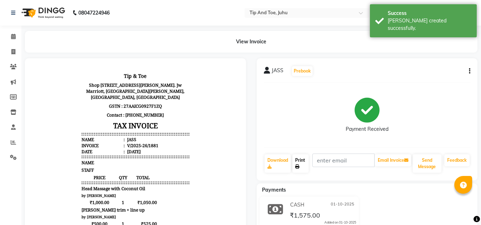
click at [295, 164] on link "Print" at bounding box center [300, 164] width 16 height 19
click at [13, 37] on icon at bounding box center [13, 36] width 5 height 5
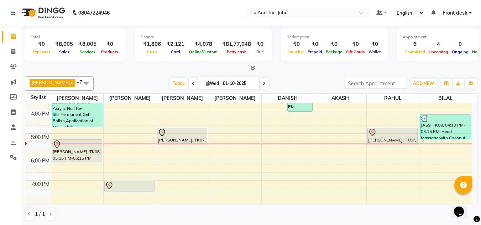
scroll to position [168, 0]
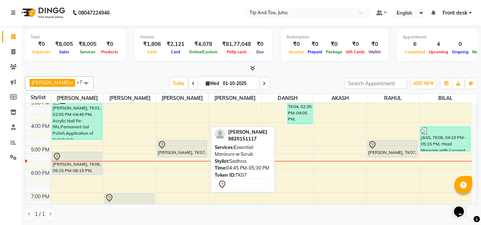
click at [174, 151] on div "[PERSON_NAME], TK07, 04:45 PM-05:30 PM, Essential Manicure w Scrub" at bounding box center [181, 149] width 49 height 17
select select "7"
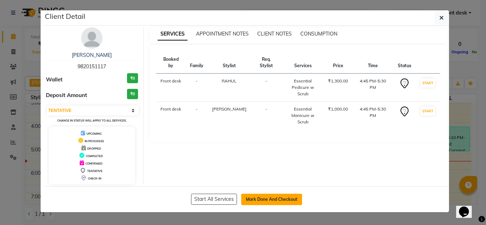
click at [249, 199] on button "Mark Done And Checkout" at bounding box center [271, 199] width 61 height 11
select select "service"
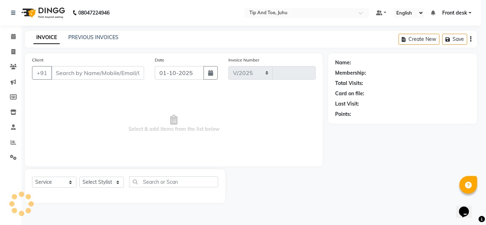
select select "5516"
type input "1883"
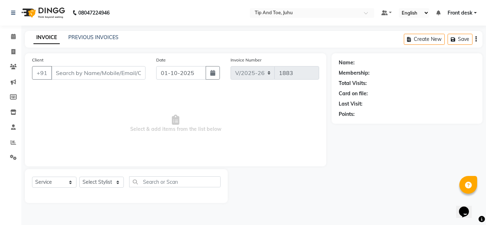
type input "9820151117"
select select "37635"
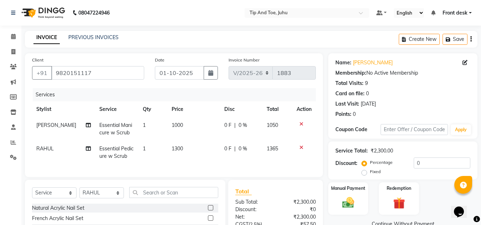
click at [43, 126] on span "[PERSON_NAME]" at bounding box center [56, 125] width 40 height 6
select select "37337"
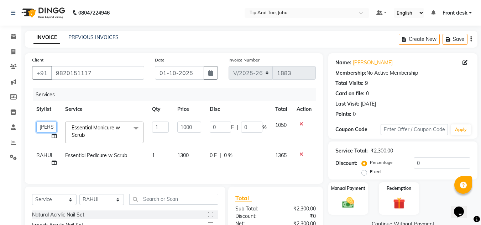
click at [43, 126] on select "AJAY UTKAR AKASH AKSHATA Angeli kharei ASHIM BILAL DANISH DHANSHREE Front desk …" at bounding box center [46, 127] width 20 height 11
select select "91056"
click at [52, 154] on span "RAHUL" at bounding box center [44, 155] width 17 height 6
select select "37635"
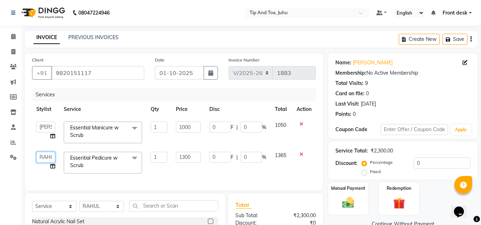
click at [44, 156] on select "AJAY UTKAR AKASH AKSHATA Angeli kharei ASHIM BILAL DANISH DHANSHREE Front desk …" at bounding box center [45, 157] width 19 height 11
select select "37330"
click at [99, 165] on span "Essential Pedicure w Scrub x" at bounding box center [99, 162] width 63 height 15
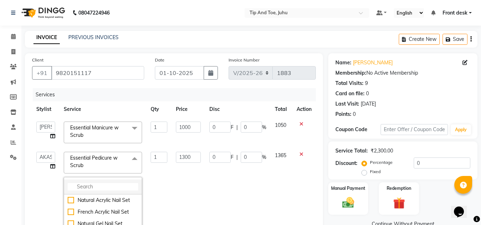
click at [88, 186] on input "multiselect-search" at bounding box center [103, 186] width 71 height 7
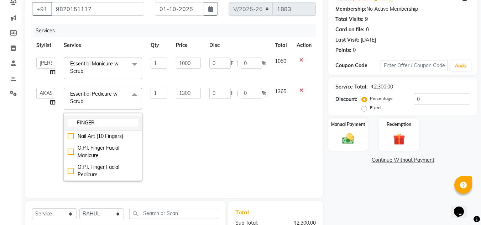
scroll to position [107, 0]
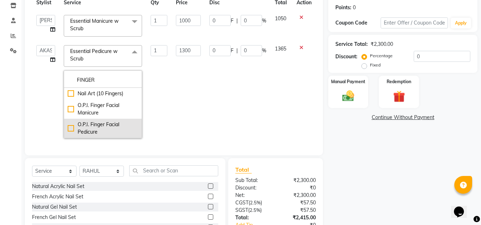
type input "FINGER"
click at [70, 130] on div "O.P.I. Finger Facial Pedicure" at bounding box center [103, 128] width 71 height 15
checkbox input "true"
type input "2700"
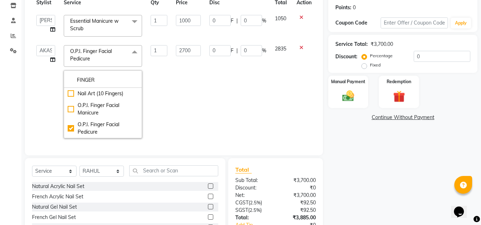
drag, startPoint x: 32, startPoint y: 113, endPoint x: 129, endPoint y: 103, distance: 97.4
click at [32, 113] on td "AJAY UTKAR AKASH AKSHATA Angeli kharei ASHIM BILAL DANISH DHANSHREE Front desk …" at bounding box center [45, 92] width 27 height 102
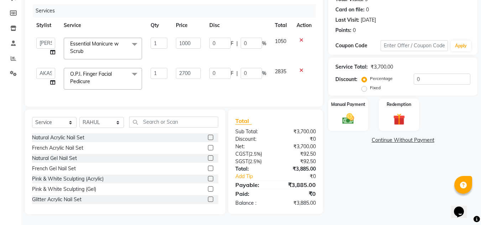
scroll to position [89, 0]
click at [365, 170] on div "Name: Smriti Mehra Membership: No Active Membership Total Visits: 9 Card on fil…" at bounding box center [405, 91] width 155 height 245
click at [355, 112] on img at bounding box center [348, 119] width 20 height 14
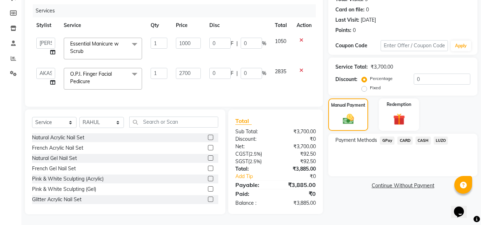
click at [423, 137] on span "CASH" at bounding box center [423, 141] width 15 height 8
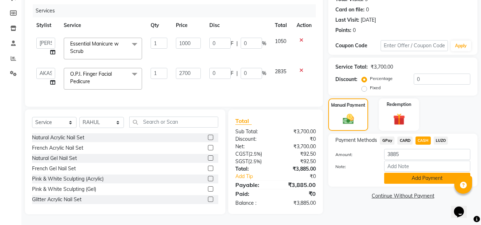
click at [404, 176] on button "Add Payment" at bounding box center [427, 178] width 86 height 11
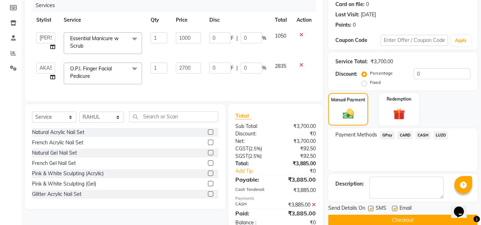
scroll to position [114, 0]
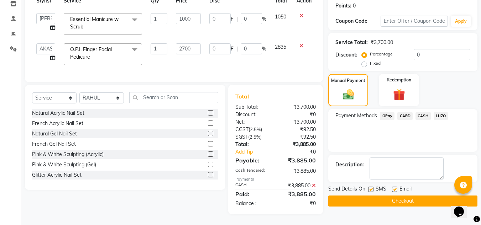
click at [374, 197] on button "Checkout" at bounding box center [402, 201] width 149 height 11
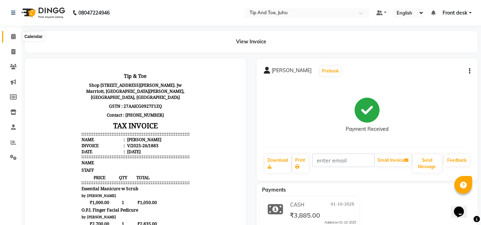
click at [14, 34] on icon at bounding box center [13, 36] width 5 height 5
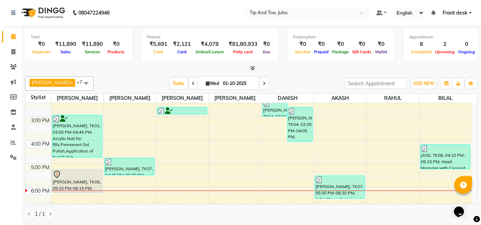
scroll to position [178, 0]
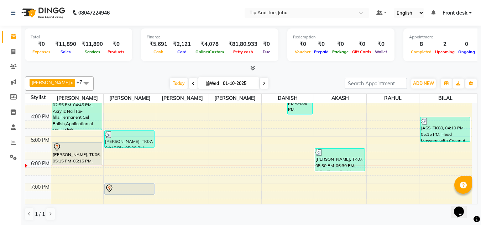
click at [260, 87] on span at bounding box center [264, 83] width 9 height 11
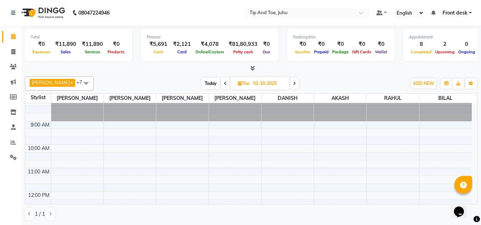
scroll to position [0, 0]
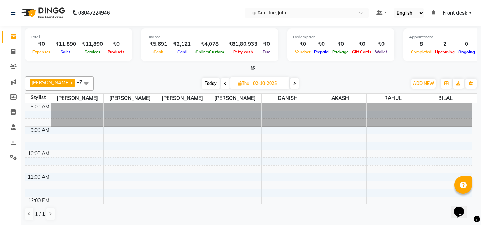
click at [204, 84] on span "Today" at bounding box center [211, 83] width 18 height 11
type input "01-10-2025"
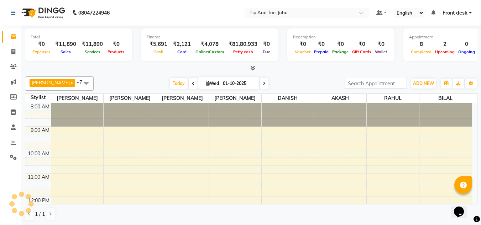
scroll to position [204, 0]
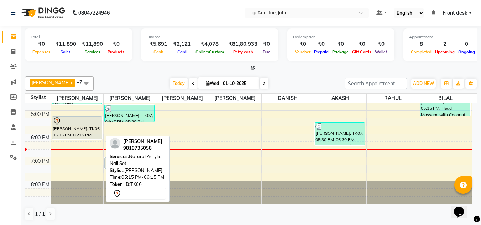
click at [62, 131] on div "Jinali Mehta, TK06, 05:15 PM-06:15 PM, Natural Acrylic Nail Set" at bounding box center [76, 128] width 49 height 22
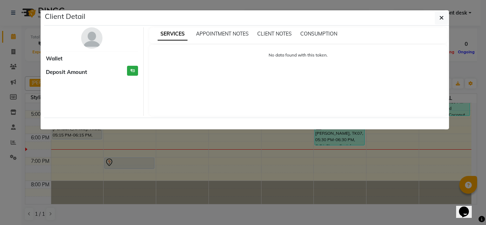
select select "7"
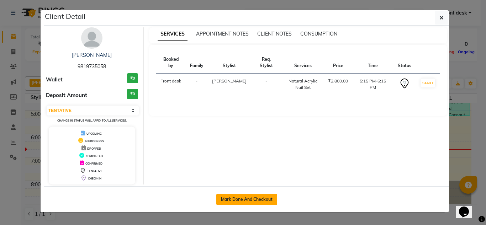
click at [236, 203] on button "Mark Done And Checkout" at bounding box center [247, 199] width 61 height 11
select select "service"
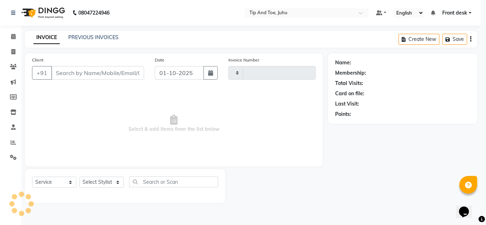
type input "1884"
select select "5516"
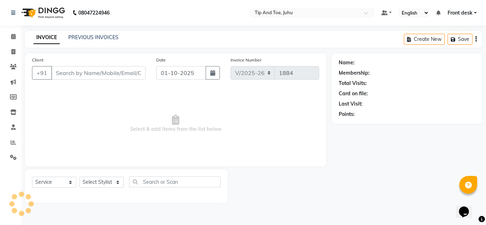
type input "9819735058"
select select "37351"
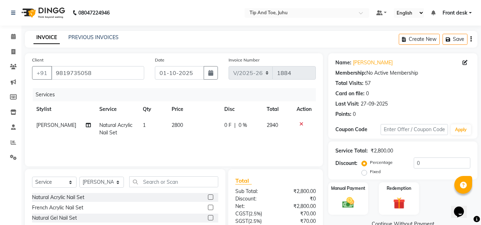
click at [52, 127] on span "[PERSON_NAME]" at bounding box center [56, 125] width 40 height 6
select select "37351"
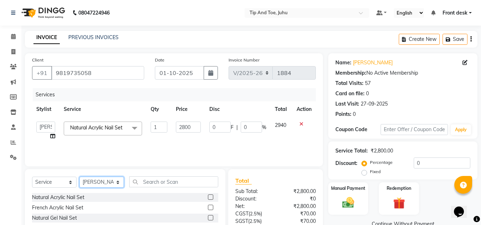
click at [98, 185] on select "Select Stylist AJAY UTKAR AKASH AKSHATA Angeli kharei ASHIM BILAL DANISH DHANSH…" at bounding box center [101, 182] width 45 height 11
select select "91056"
click at [79, 177] on select "Select Stylist AJAY UTKAR AKASH AKSHATA Angeli kharei ASHIM BILAL DANISH DHANSH…" at bounding box center [101, 182] width 45 height 11
click at [153, 185] on input "text" at bounding box center [173, 182] width 89 height 11
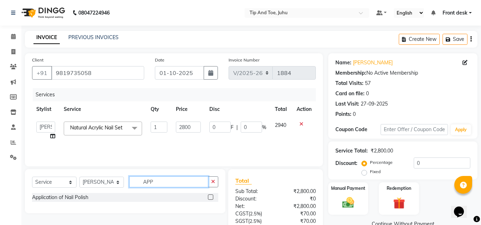
type input "APP"
click at [209, 197] on label at bounding box center [210, 197] width 5 height 5
click at [209, 197] on input "checkbox" at bounding box center [210, 197] width 5 height 5
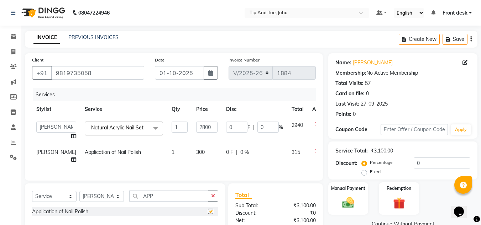
checkbox input "false"
click at [315, 124] on icon at bounding box center [317, 124] width 4 height 5
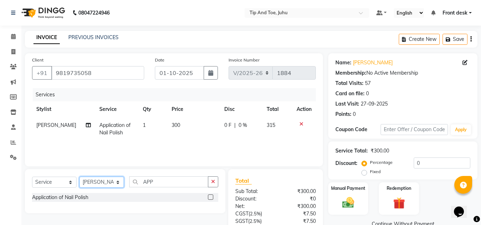
click at [102, 180] on select "Select Stylist AJAY UTKAR AKASH AKSHATA Angeli kharei ASHIM BILAL DANISH DHANSH…" at bounding box center [101, 182] width 45 height 11
select select "87956"
click at [79, 177] on select "Select Stylist AJAY UTKAR AKASH AKSHATA Angeli kharei ASHIM BILAL DANISH DHANSH…" at bounding box center [101, 182] width 45 height 11
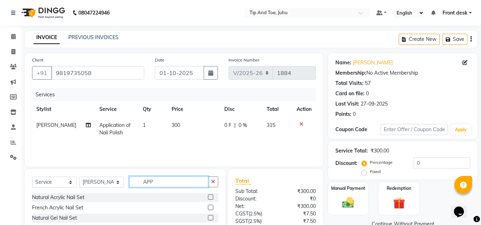
click at [160, 187] on input "APP" at bounding box center [168, 182] width 79 height 11
type input "A"
click at [162, 181] on input "text" at bounding box center [173, 182] width 89 height 11
type input "OVER"
click at [212, 197] on label at bounding box center [210, 197] width 5 height 5
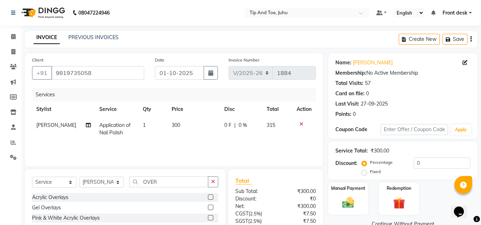
click at [212, 197] on input "checkbox" at bounding box center [210, 197] width 5 height 5
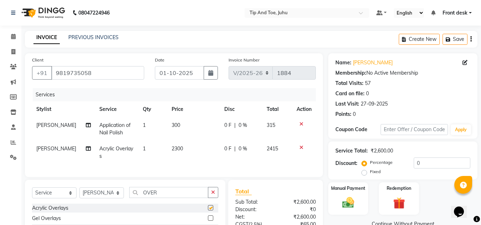
checkbox input "false"
click at [170, 193] on input "OVER" at bounding box center [168, 192] width 79 height 11
type input "O"
type input "PER"
click at [208, 221] on label at bounding box center [210, 218] width 5 height 5
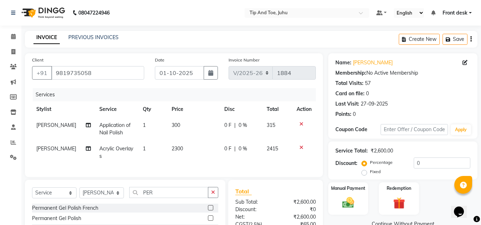
click at [208, 221] on input "checkbox" at bounding box center [210, 219] width 5 height 5
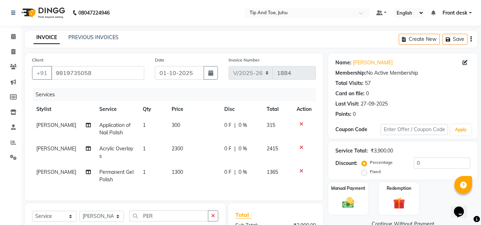
checkbox input "false"
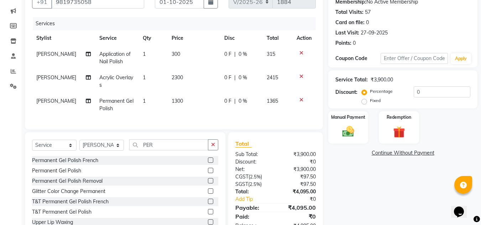
scroll to position [99, 0]
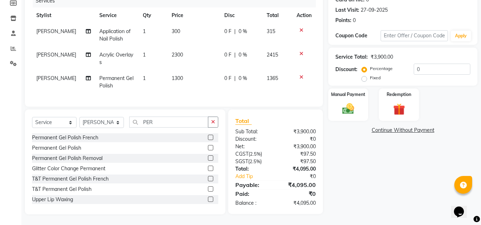
click at [386, 183] on div "Name: Jinali Mehta Membership: No Active Membership Total Visits: 57 Card on fi…" at bounding box center [405, 86] width 155 height 255
click at [350, 102] on img at bounding box center [348, 109] width 20 height 14
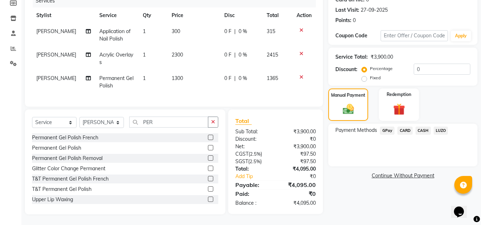
click at [406, 127] on span "CARD" at bounding box center [404, 131] width 15 height 8
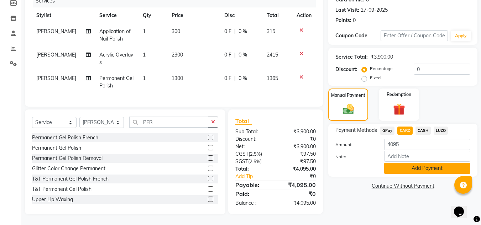
click at [410, 165] on button "Add Payment" at bounding box center [427, 168] width 86 height 11
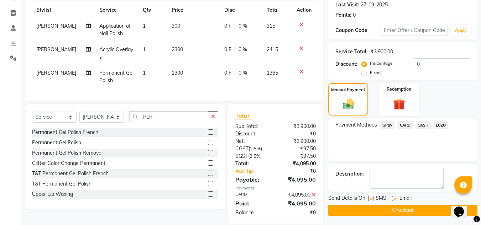
scroll to position [114, 0]
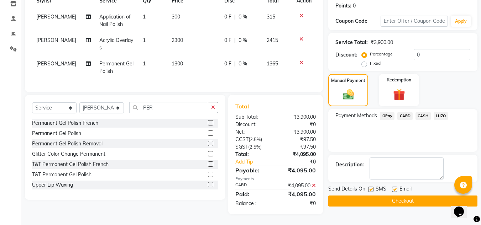
click at [373, 187] on label at bounding box center [370, 189] width 5 height 5
click at [373, 188] on input "checkbox" at bounding box center [370, 190] width 5 height 5
checkbox input "false"
click at [395, 187] on label at bounding box center [394, 189] width 5 height 5
click at [395, 188] on input "checkbox" at bounding box center [394, 190] width 5 height 5
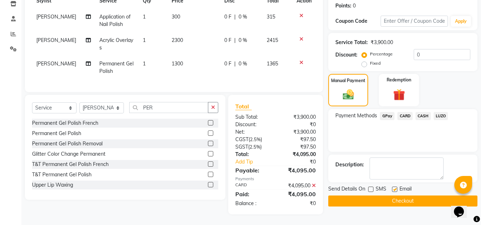
checkbox input "false"
click at [396, 196] on button "Checkout" at bounding box center [402, 201] width 149 height 11
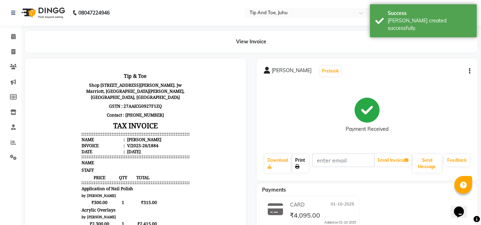
click at [302, 163] on link "Print" at bounding box center [300, 164] width 16 height 19
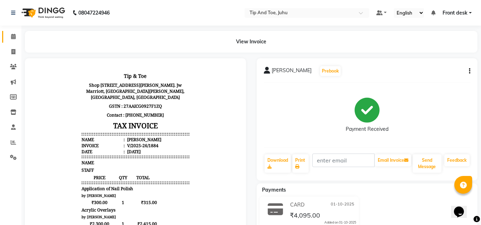
click at [7, 31] on link "Calendar" at bounding box center [10, 37] width 17 height 12
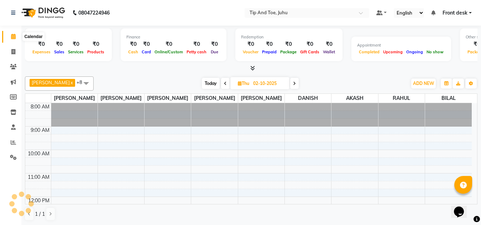
click at [10, 37] on span at bounding box center [13, 37] width 12 height 8
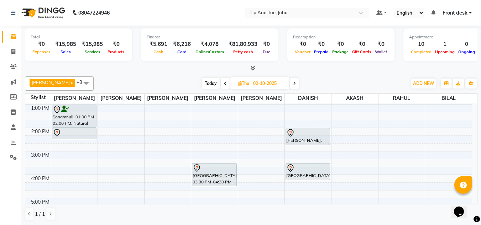
scroll to position [178, 0]
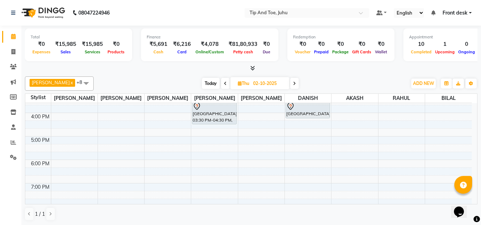
click at [203, 83] on span "Today" at bounding box center [211, 83] width 18 height 11
type input "01-10-2025"
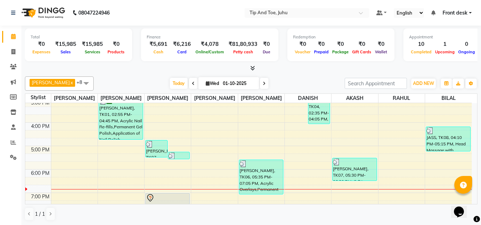
scroll to position [204, 0]
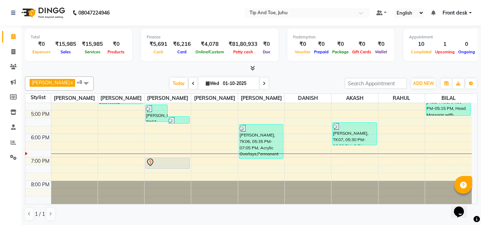
click at [147, 80] on div "Today Wed 01-10-2025" at bounding box center [219, 83] width 244 height 11
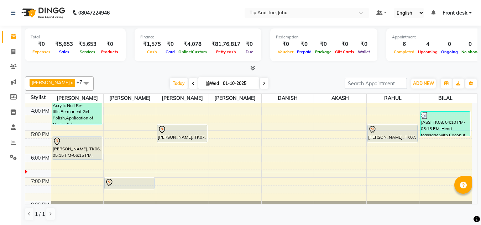
scroll to position [204, 0]
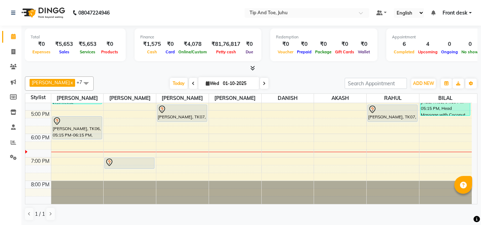
click at [134, 78] on div "[DATE] [DATE]" at bounding box center [219, 83] width 244 height 11
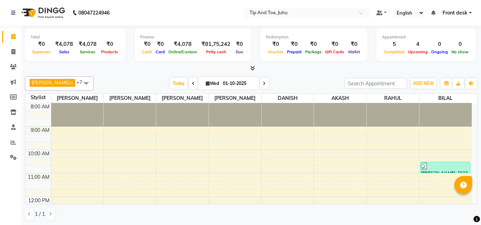
scroll to position [0, 0]
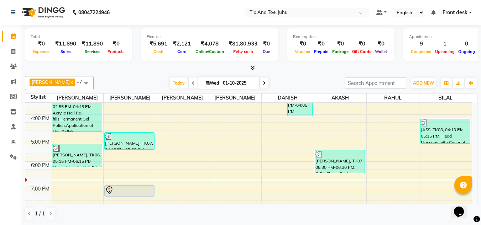
scroll to position [178, 0]
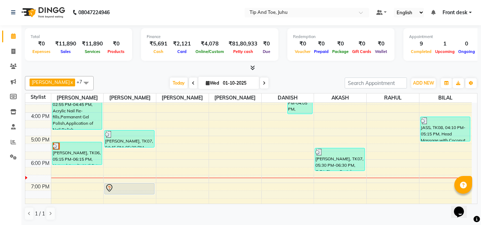
click at [260, 81] on span at bounding box center [264, 83] width 9 height 11
type input "02-10-2025"
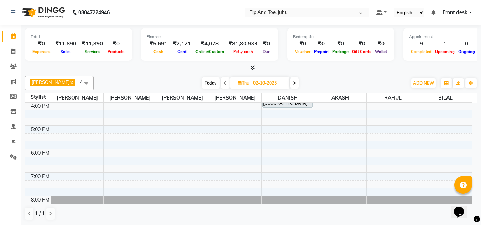
scroll to position [204, 0]
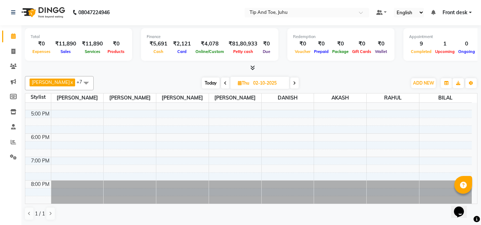
click at [79, 85] on span at bounding box center [86, 83] width 14 height 14
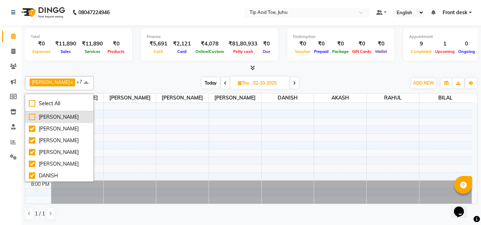
click at [32, 117] on div "[PERSON_NAME]" at bounding box center [59, 117] width 61 height 7
checkbox input "true"
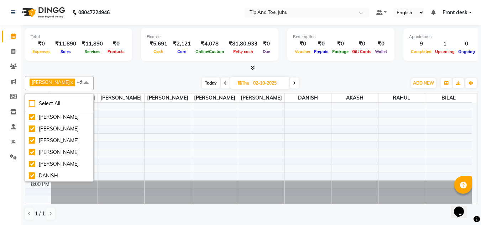
click at [156, 75] on div "[PERSON_NAME] x AKASH x [PERSON_NAME] x [PERSON_NAME] x [PERSON_NAME] kharei x …" at bounding box center [251, 148] width 453 height 150
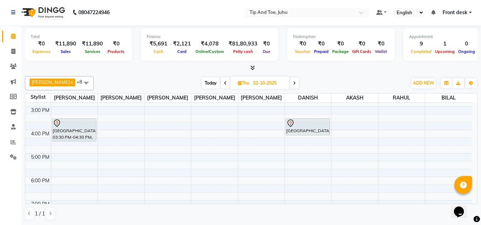
scroll to position [178, 0]
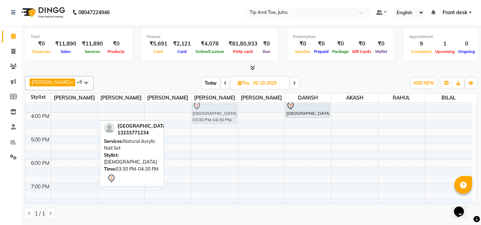
drag, startPoint x: 80, startPoint y: 113, endPoint x: 212, endPoint y: 113, distance: 131.8
click at [212, 113] on tr "Sonamnull, 01:00 PM-02:00 PM, Natural Acrylic Nail Set [PERSON_NAME], 02:00 PM-…" at bounding box center [248, 77] width 447 height 305
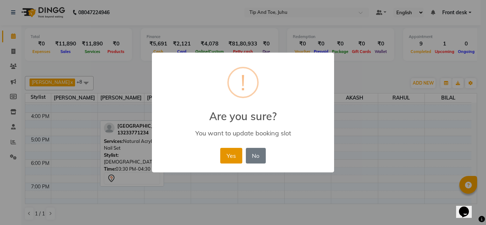
click at [235, 159] on button "Yes" at bounding box center [231, 156] width 22 height 16
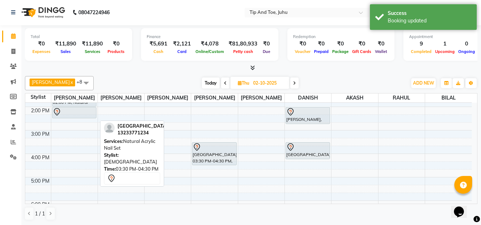
scroll to position [142, 0]
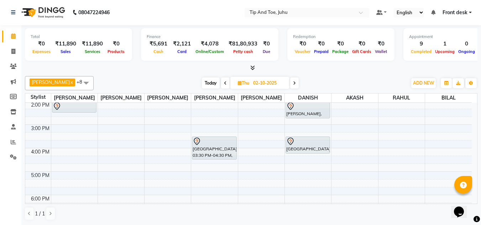
click at [105, 84] on div "Today Thu 02-10-2025" at bounding box center [250, 83] width 306 height 11
